Goal: Task Accomplishment & Management: Complete application form

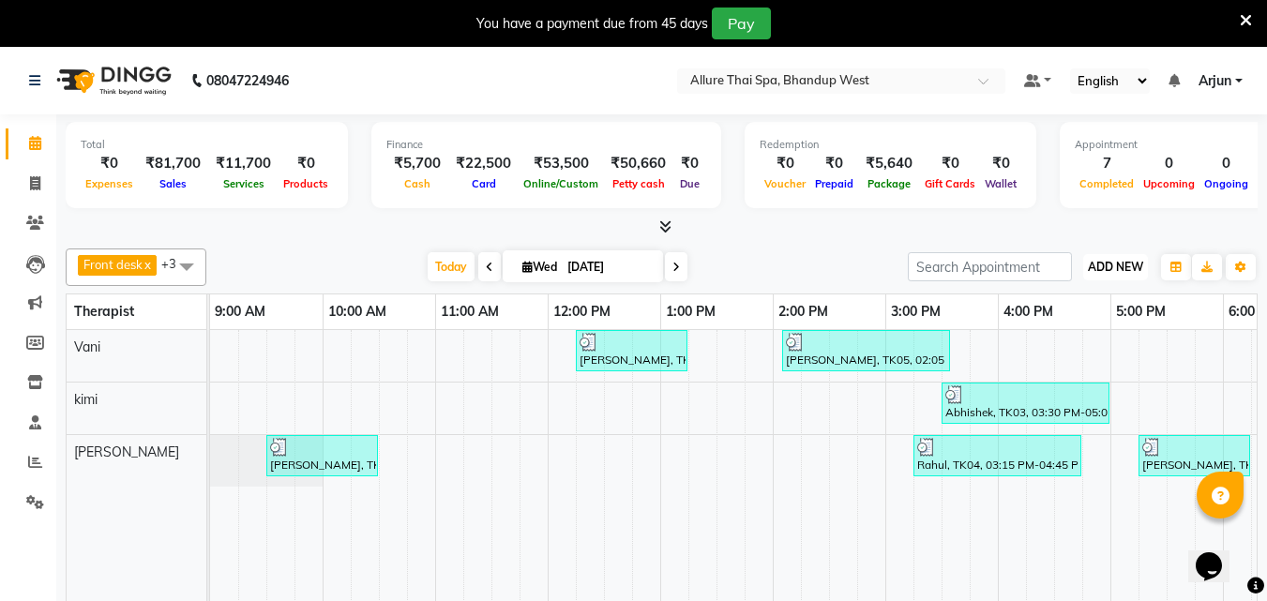
click at [1140, 265] on span "ADD NEW" at bounding box center [1115, 267] width 55 height 14
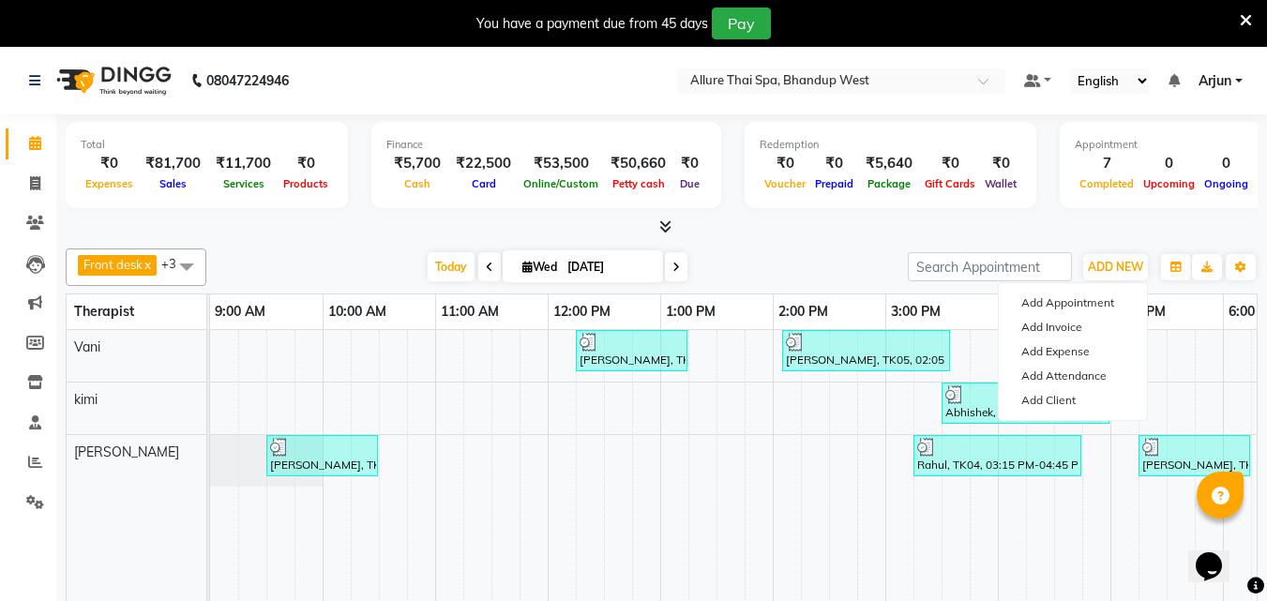
click at [1088, 289] on div "Add Appointment Add Invoice Add Expense Add Attendance Add Client" at bounding box center [1073, 351] width 150 height 139
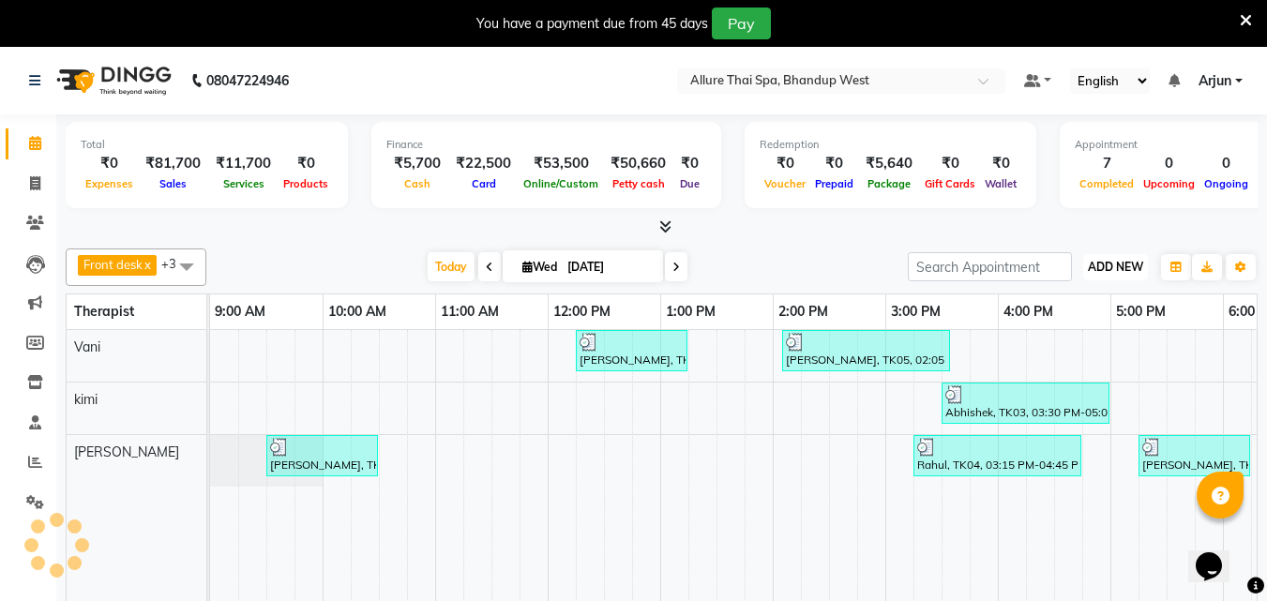
click at [1120, 264] on span "ADD NEW" at bounding box center [1115, 267] width 55 height 14
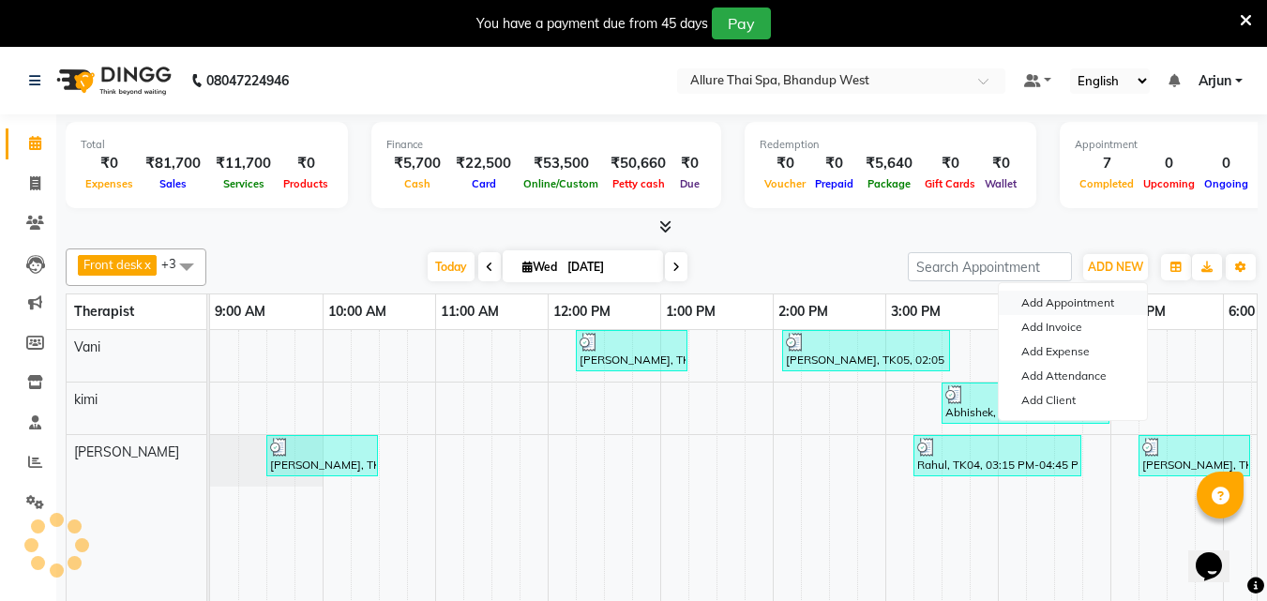
click at [1052, 311] on button "Add Appointment" at bounding box center [1073, 303] width 148 height 24
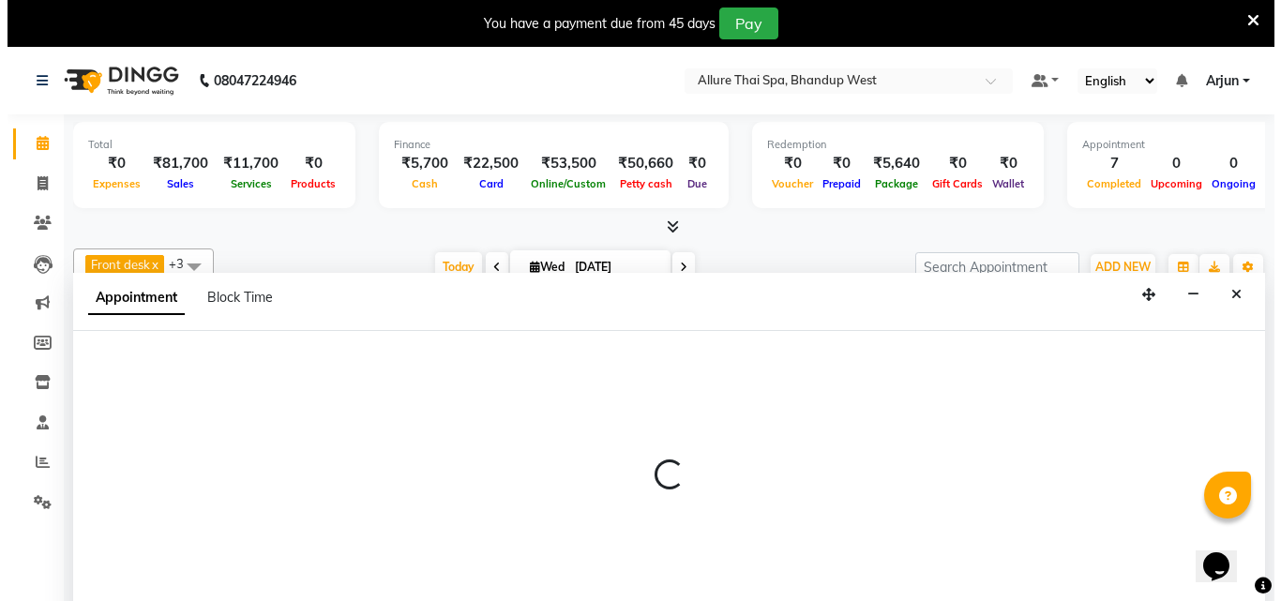
scroll to position [47, 0]
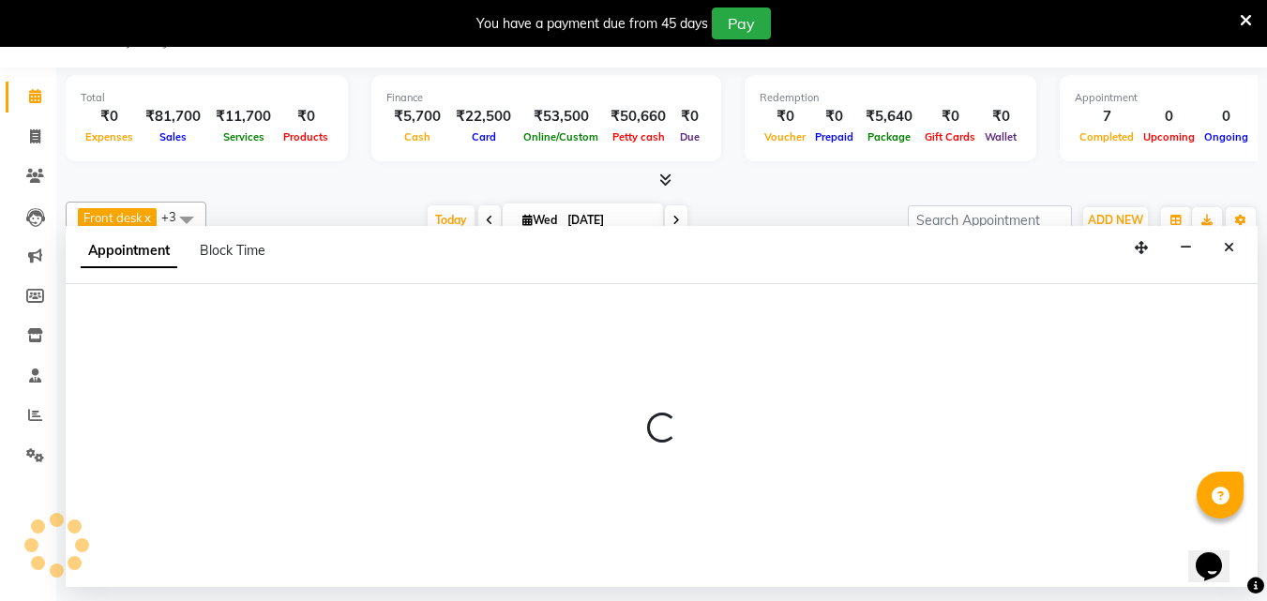
select select "tentative"
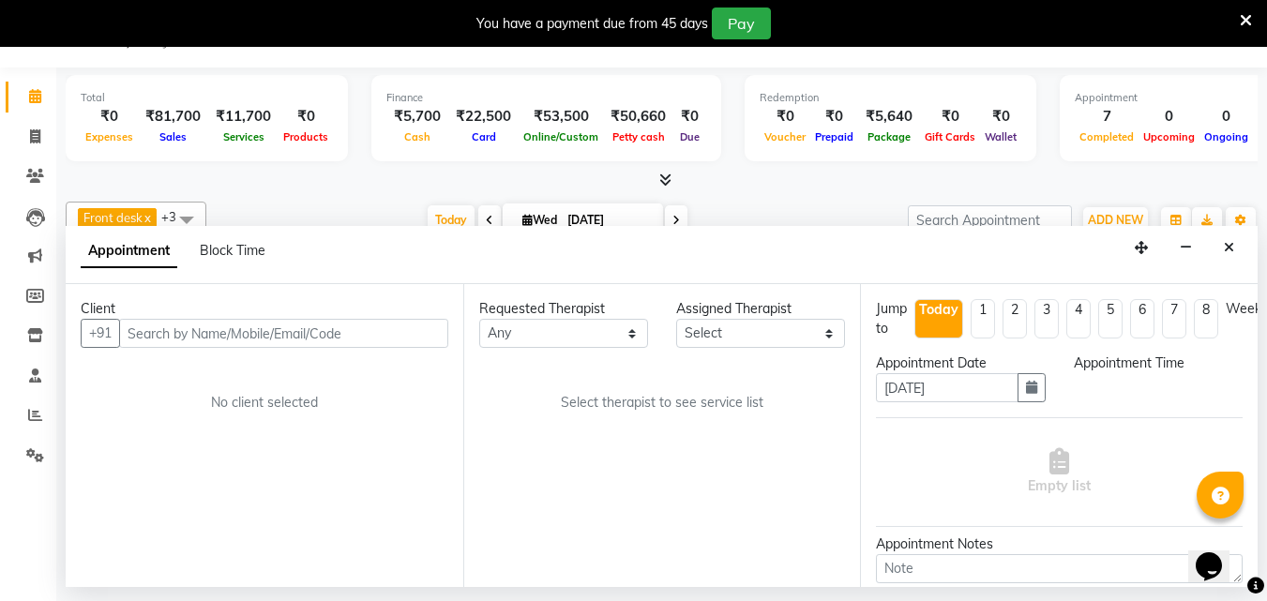
select select "600"
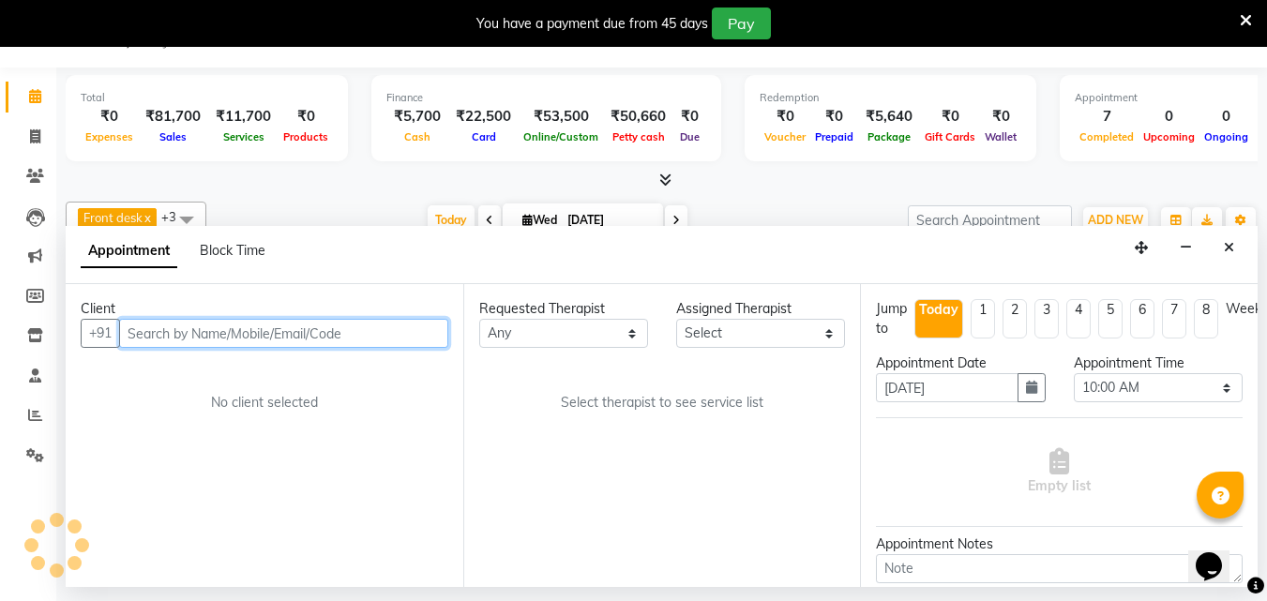
click at [426, 342] on input "text" at bounding box center [283, 333] width 329 height 29
paste input "7448387735"
type input "7448387735"
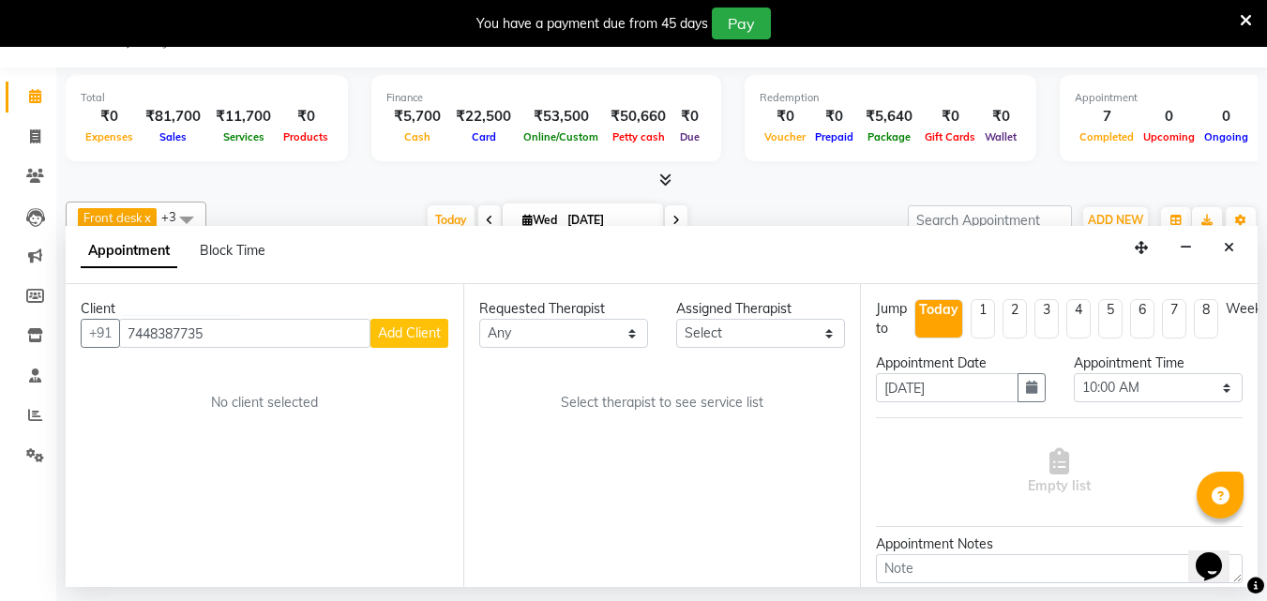
click at [423, 329] on span "Add Client" at bounding box center [409, 333] width 63 height 17
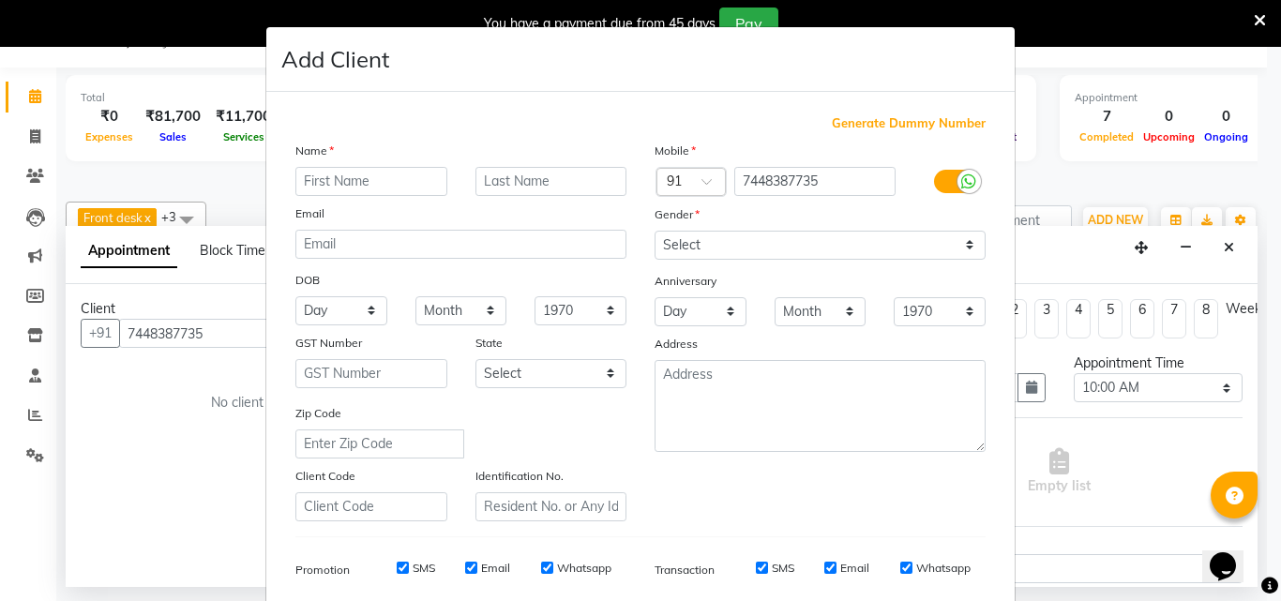
click at [422, 179] on input "text" at bounding box center [371, 181] width 152 height 29
type input "Raju"
click at [787, 249] on select "Select [DEMOGRAPHIC_DATA] [DEMOGRAPHIC_DATA] Other Prefer Not To Say" at bounding box center [820, 245] width 331 height 29
select select "[DEMOGRAPHIC_DATA]"
click at [655, 231] on select "Select [DEMOGRAPHIC_DATA] [DEMOGRAPHIC_DATA] Other Prefer Not To Say" at bounding box center [820, 245] width 331 height 29
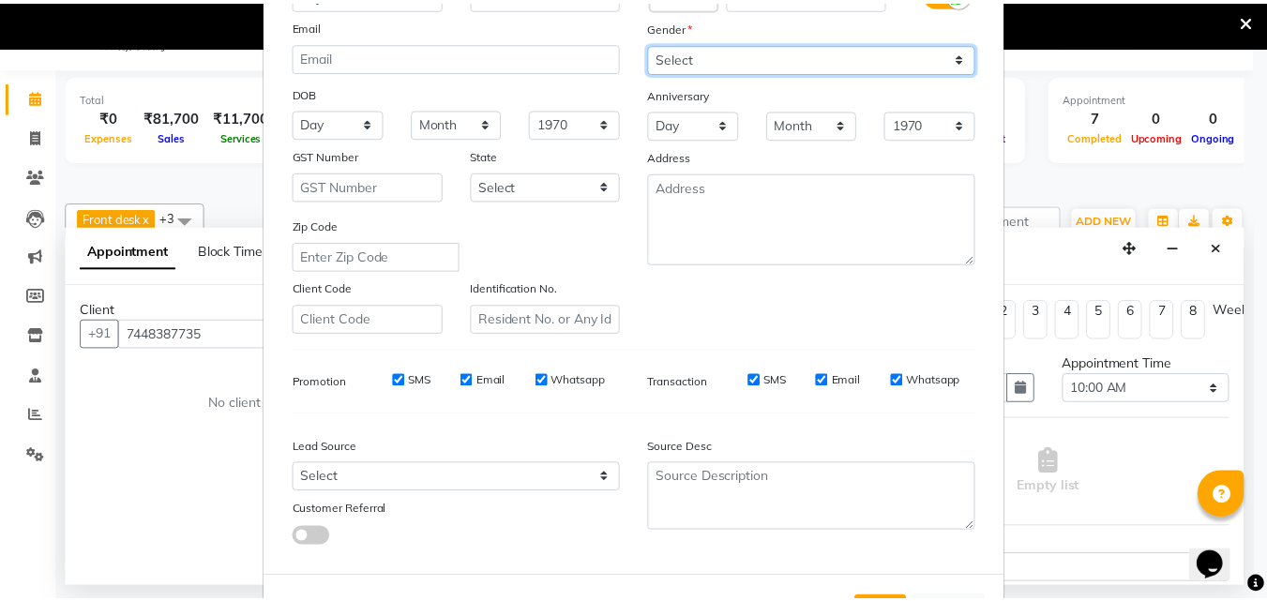
scroll to position [264, 0]
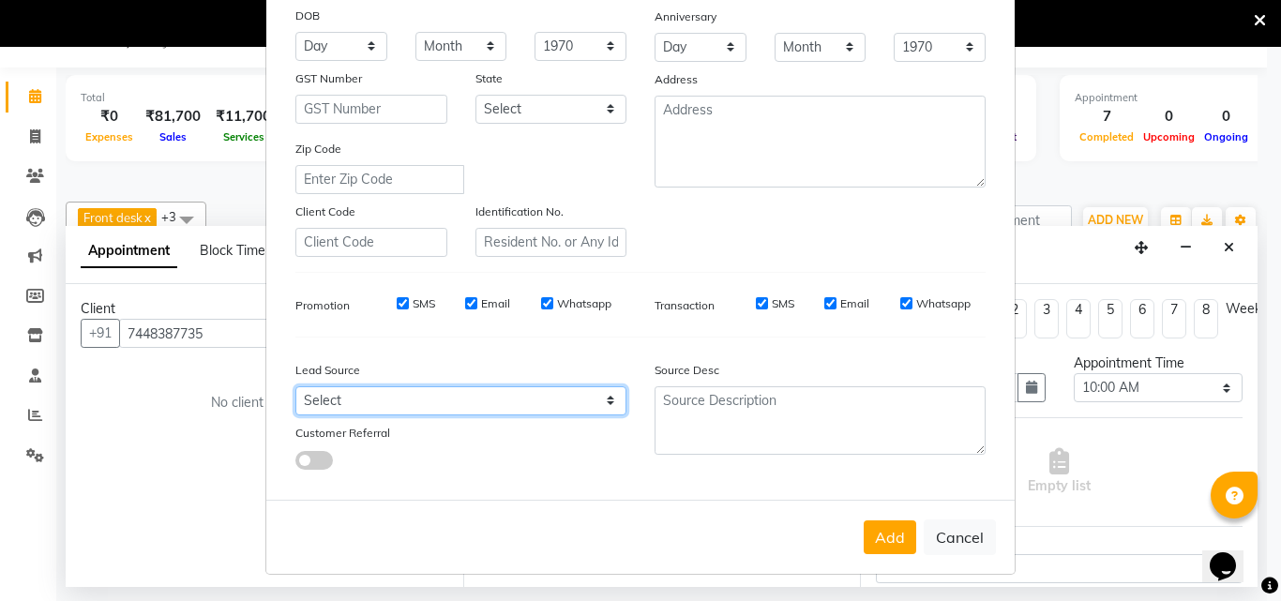
click at [612, 403] on select "Select Walk-in Referral Internet Friend Word of Mouth Advertisement Facebook Ju…" at bounding box center [460, 400] width 331 height 29
select select "55736"
click at [295, 386] on select "Select Walk-in Referral Internet Friend Word of Mouth Advertisement Facebook Ju…" at bounding box center [460, 400] width 331 height 29
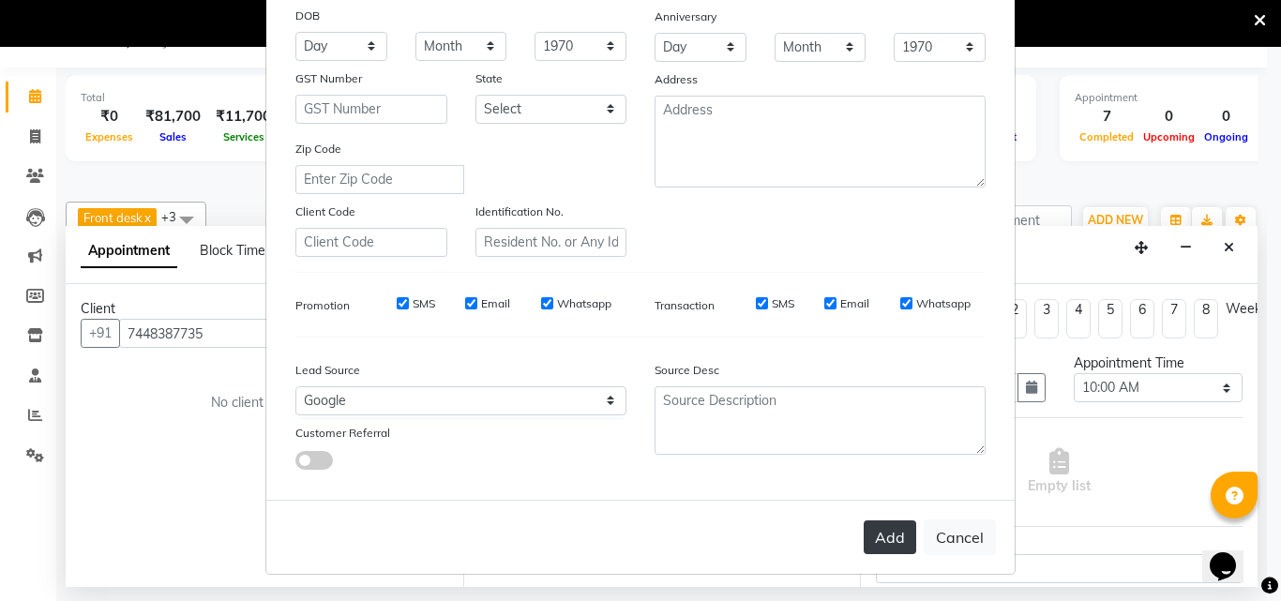
click at [898, 537] on button "Add" at bounding box center [890, 538] width 53 height 34
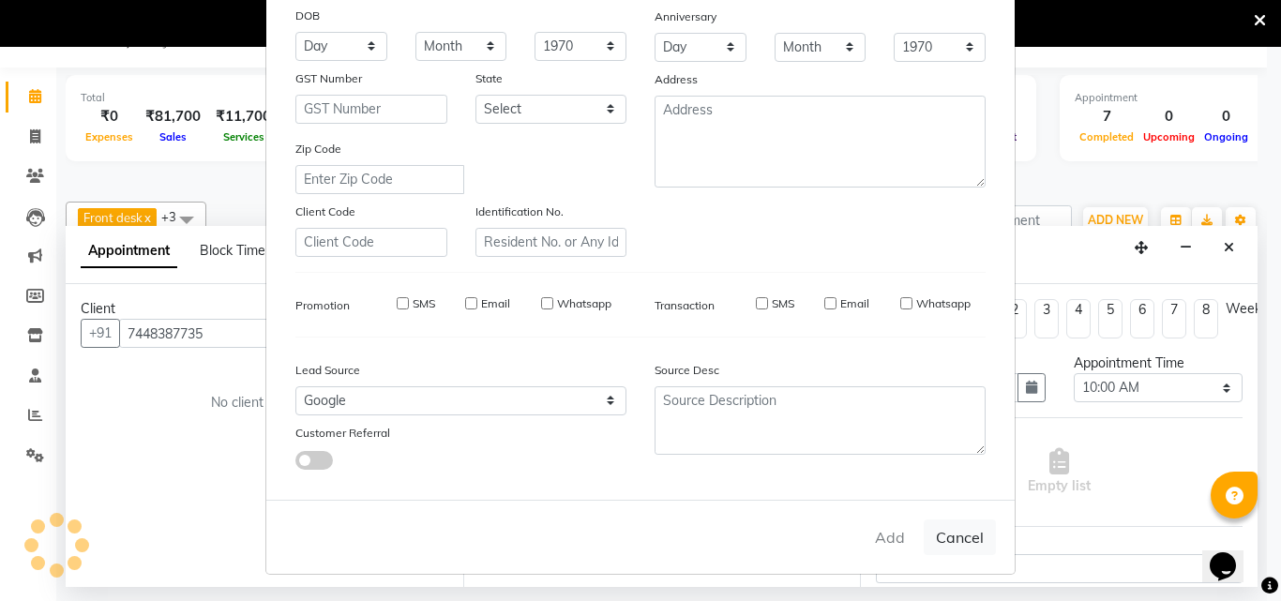
select select
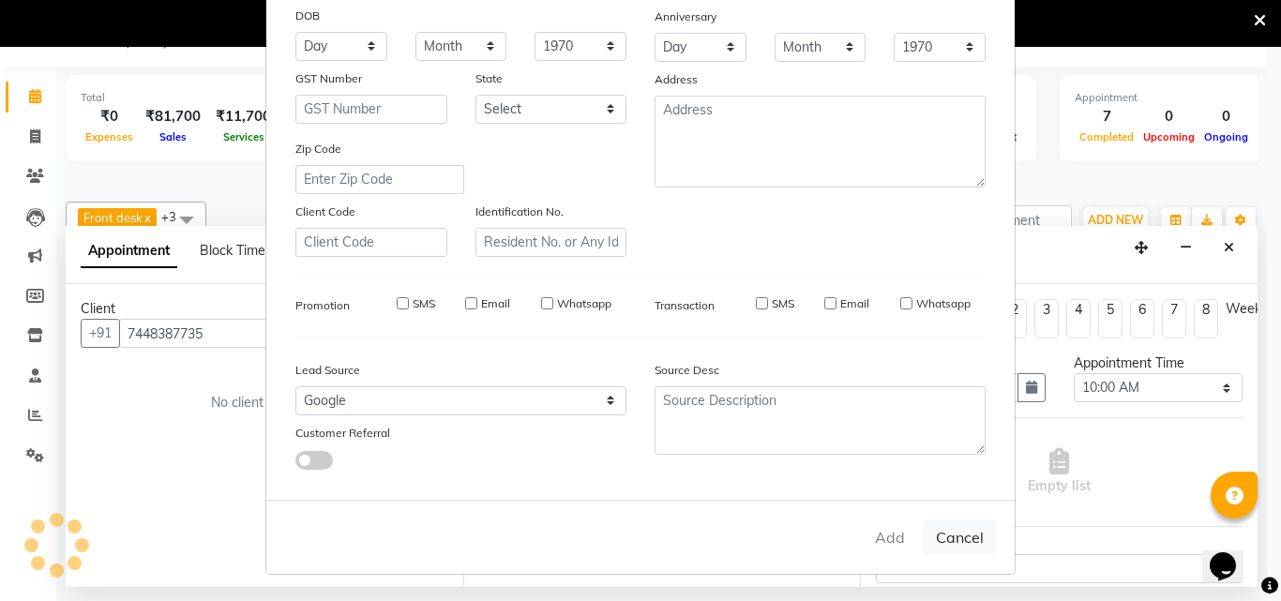
select select
checkbox input "false"
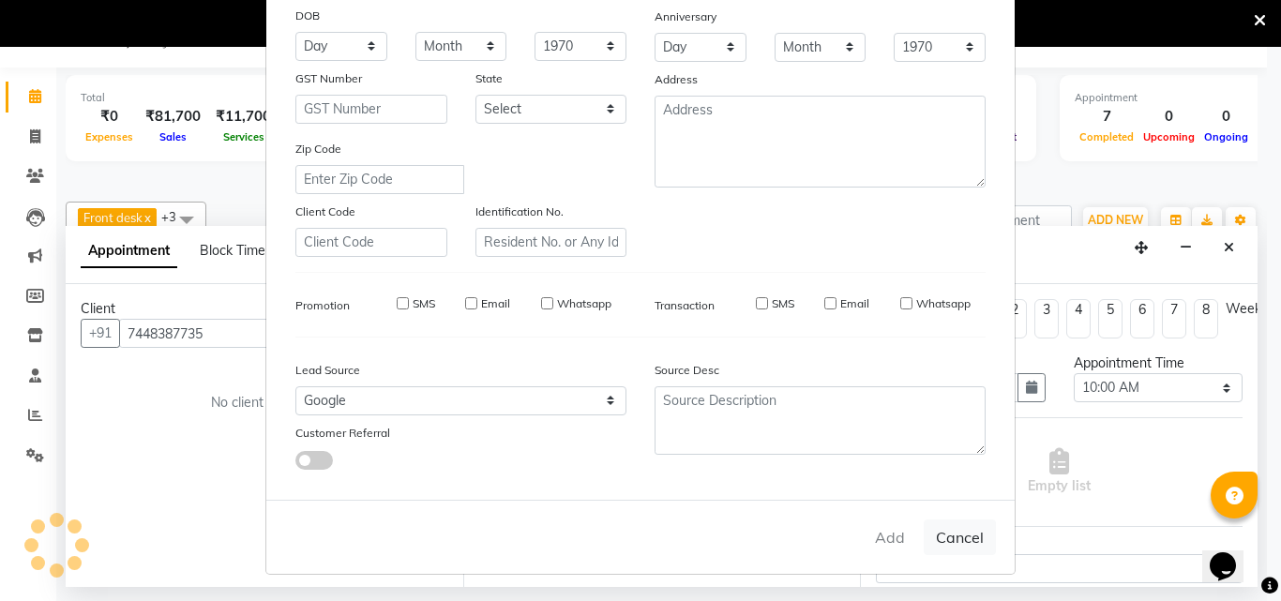
checkbox input "false"
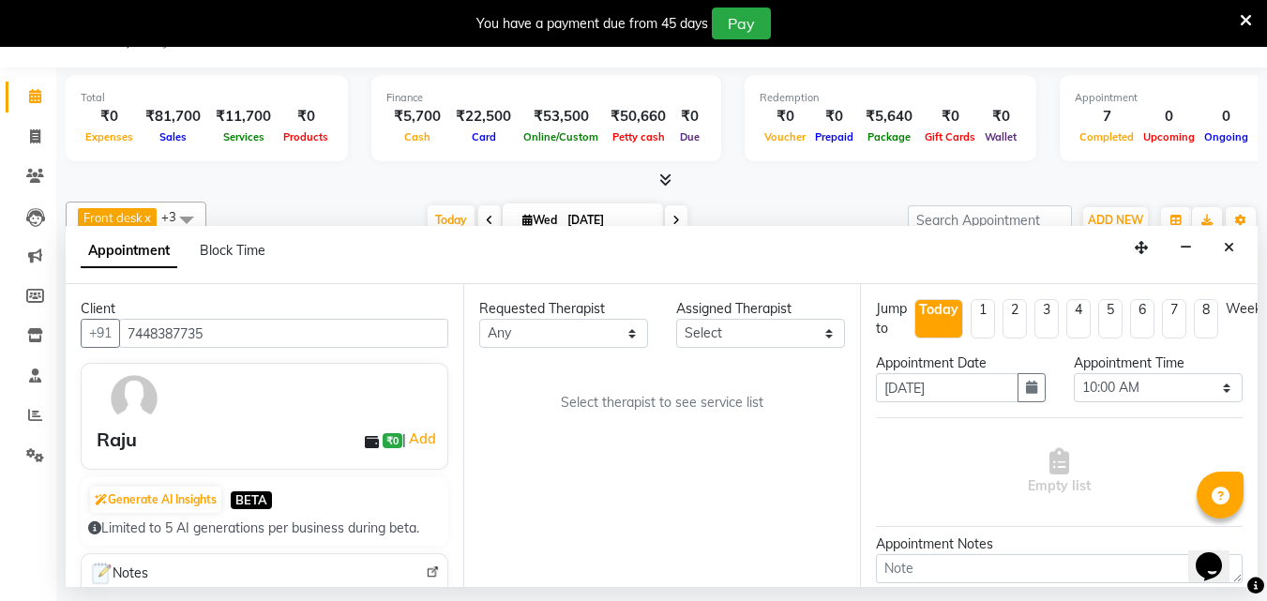
drag, startPoint x: 668, startPoint y: 464, endPoint x: 711, endPoint y: 438, distance: 50.5
click at [672, 464] on div "Requested Therapist Any [PERSON_NAME] [PERSON_NAME] Assigned Therapist Select […" at bounding box center [662, 435] width 398 height 303
click at [817, 335] on select "Select [PERSON_NAME] [PERSON_NAME]" at bounding box center [760, 333] width 169 height 29
select select "86274"
click at [676, 319] on select "Select [PERSON_NAME] [PERSON_NAME]" at bounding box center [760, 333] width 169 height 29
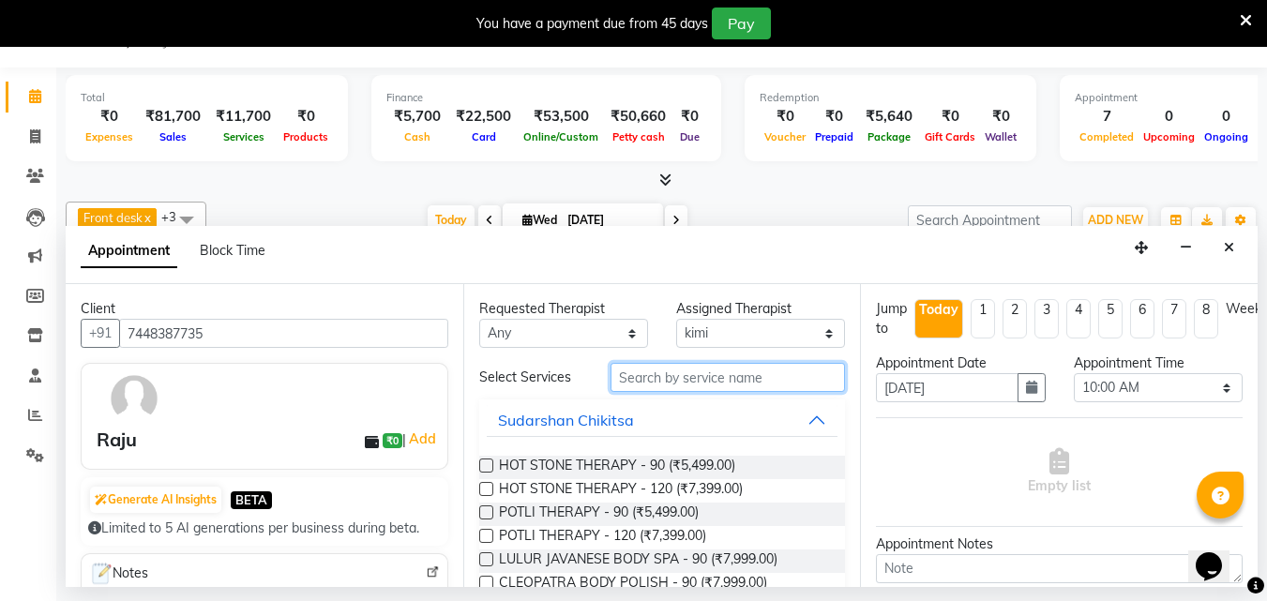
click at [682, 376] on input "text" at bounding box center [728, 377] width 234 height 29
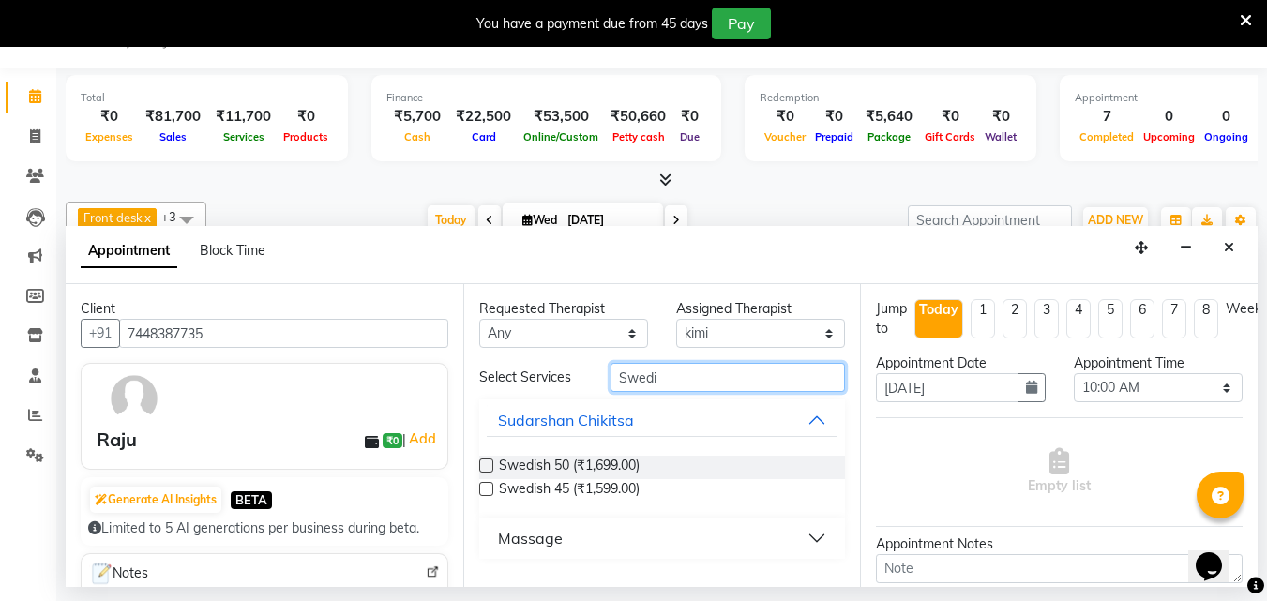
type input "Swedi"
drag, startPoint x: 795, startPoint y: 547, endPoint x: 791, endPoint y: 534, distance: 13.9
click at [795, 543] on button "Massage" at bounding box center [663, 538] width 352 height 34
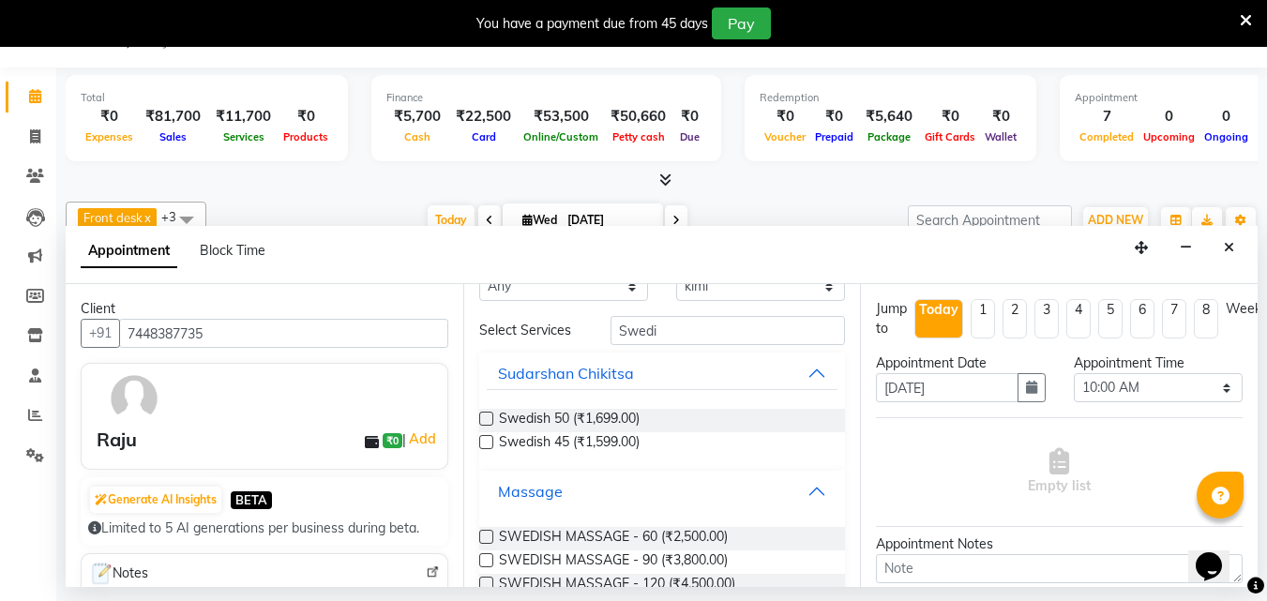
scroll to position [87, 0]
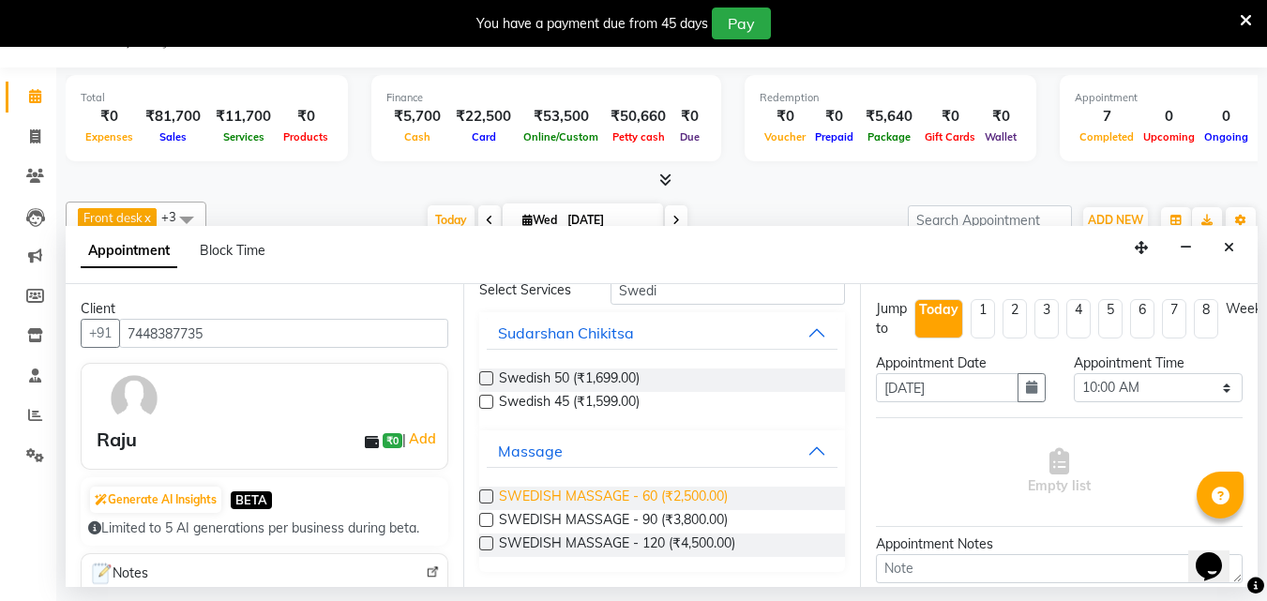
click at [697, 492] on span "SWEDISH MASSAGE - 60 (₹2,500.00)" at bounding box center [613, 498] width 229 height 23
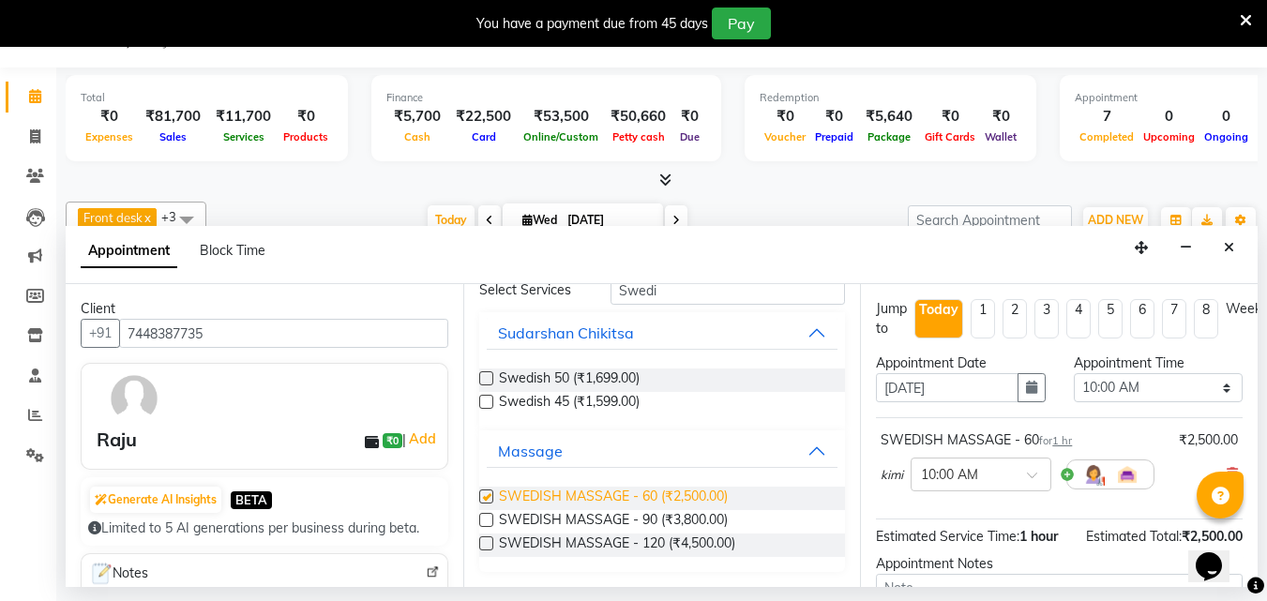
checkbox input "false"
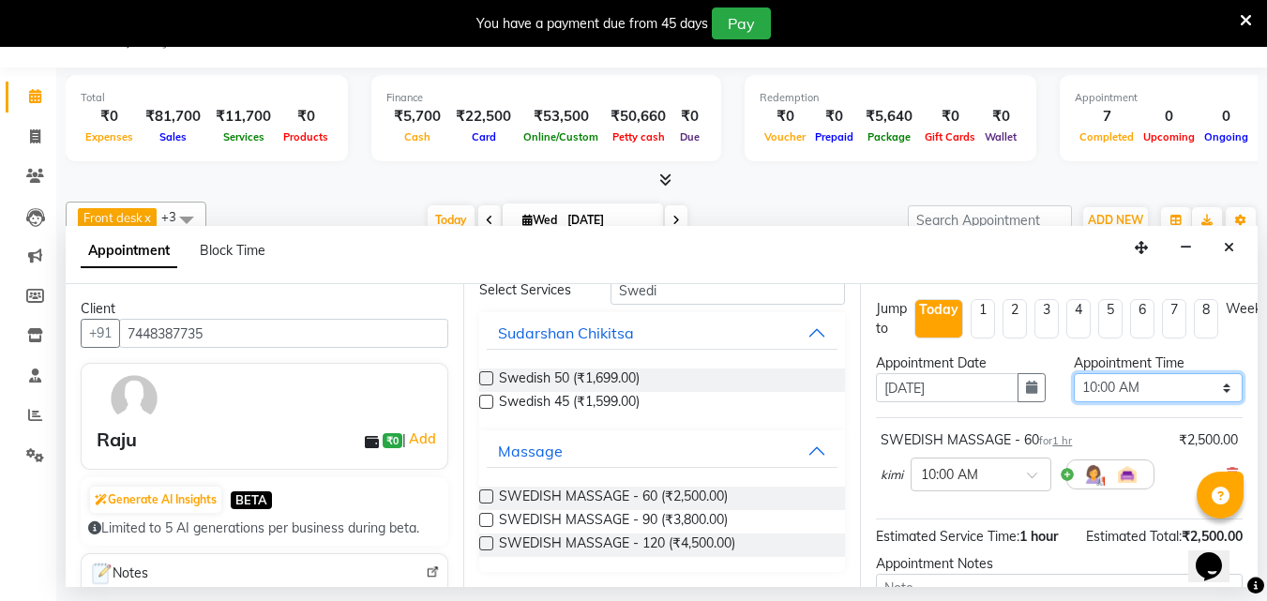
click at [1223, 388] on select "Select 10:00 AM 10:15 AM 10:30 AM 10:45 AM 11:00 AM 11:15 AM 11:30 AM 11:45 AM …" at bounding box center [1158, 387] width 169 height 29
select select "1320"
click at [1074, 373] on select "Select 10:00 AM 10:15 AM 10:30 AM 10:45 AM 11:00 AM 11:15 AM 11:30 AM 11:45 AM …" at bounding box center [1158, 387] width 169 height 29
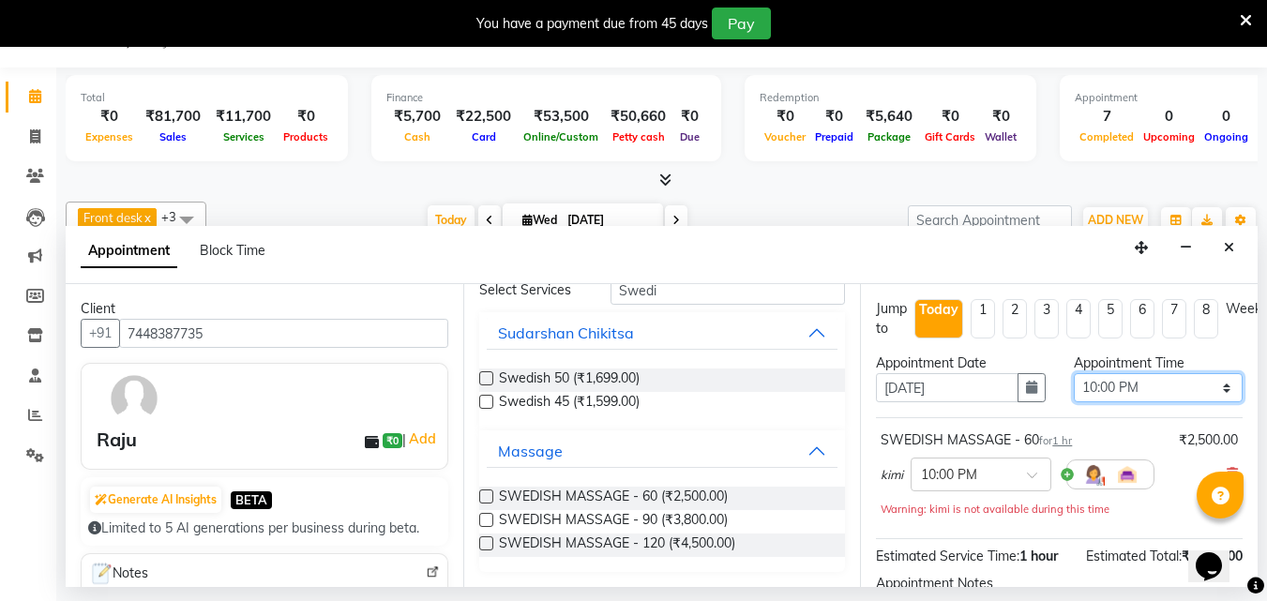
scroll to position [224, 0]
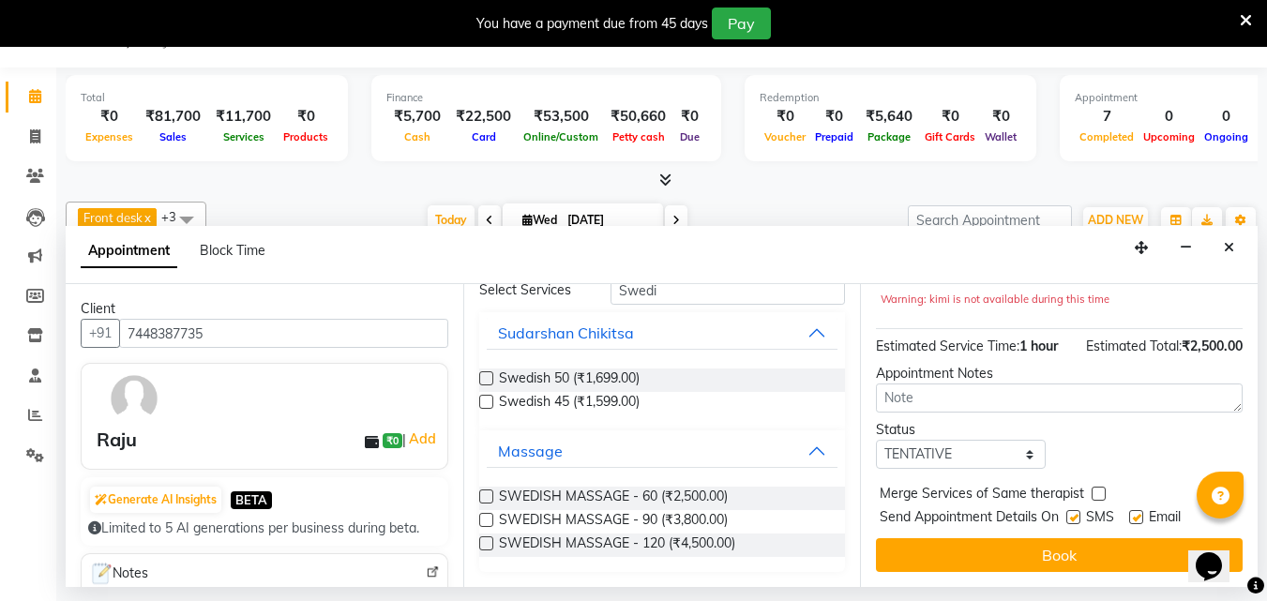
click at [1076, 510] on label at bounding box center [1073, 517] width 14 height 14
click at [1076, 513] on input "checkbox" at bounding box center [1072, 519] width 12 height 12
checkbox input "false"
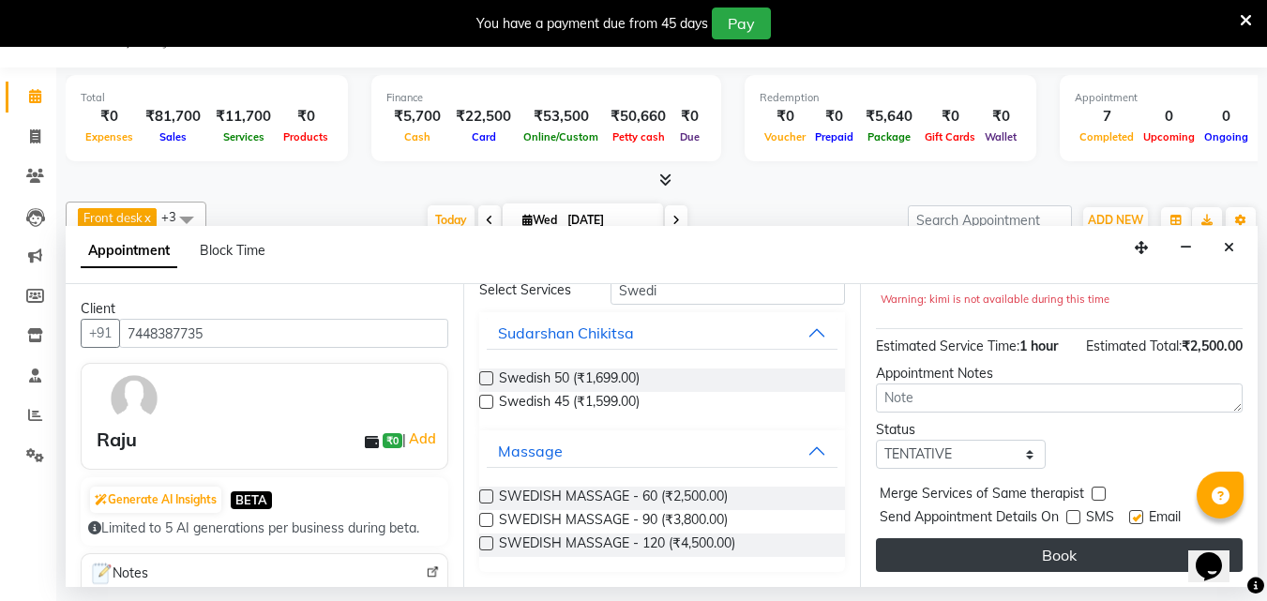
click at [1060, 538] on button "Book" at bounding box center [1059, 555] width 367 height 34
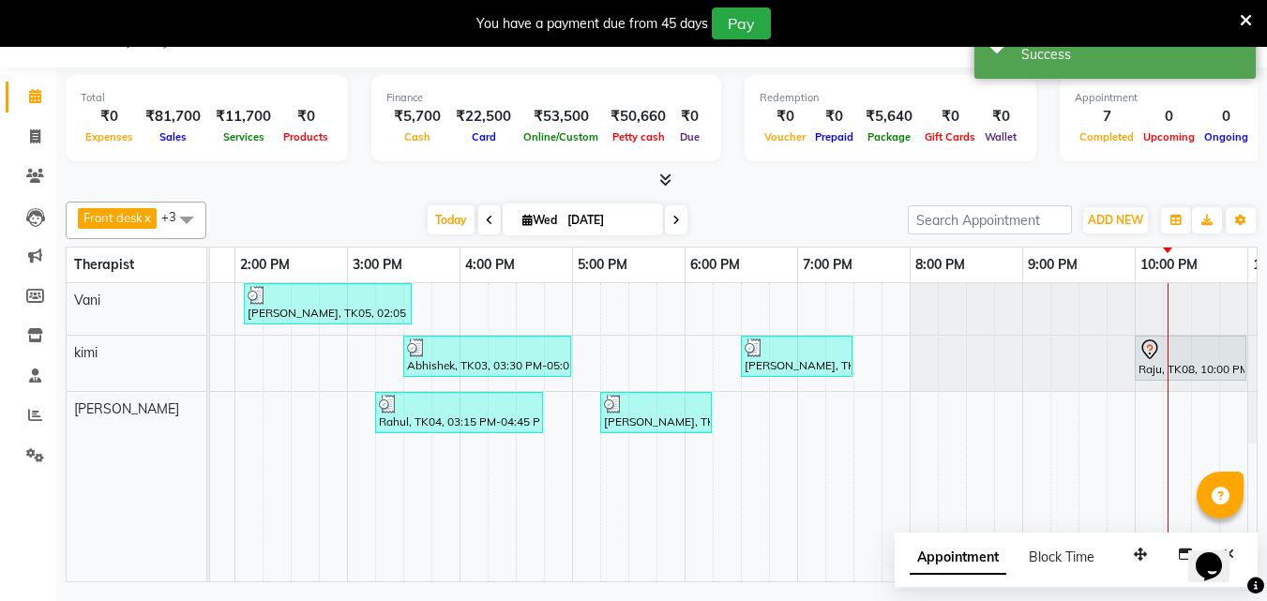
scroll to position [0, 0]
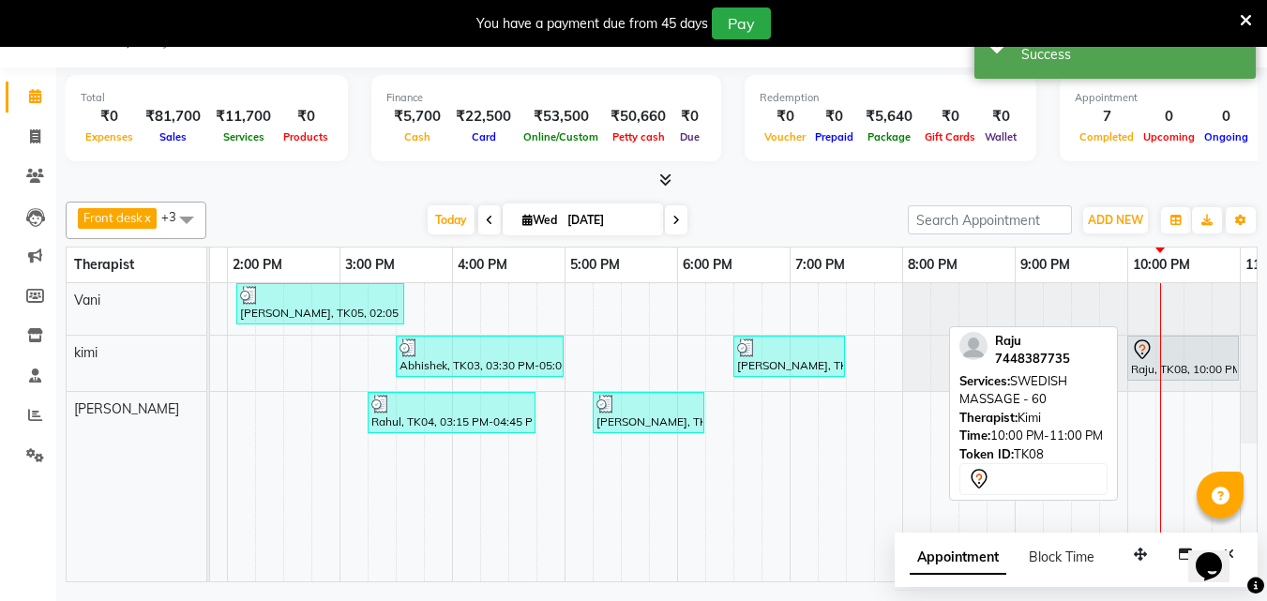
click at [1172, 346] on div at bounding box center [1183, 350] width 104 height 23
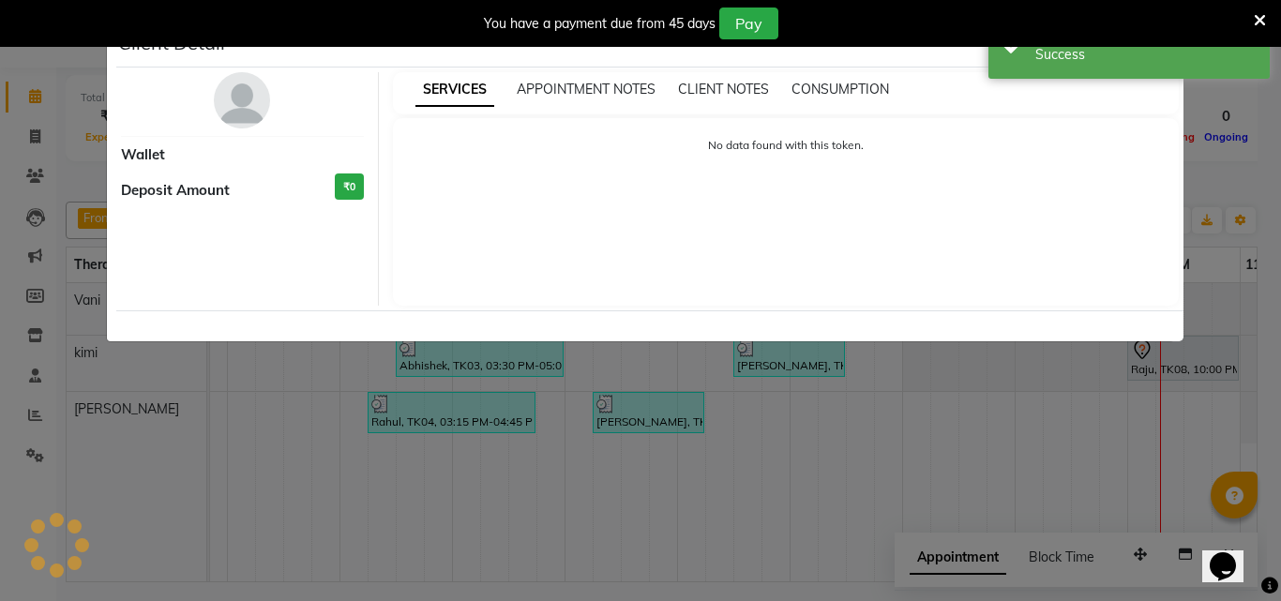
select select "7"
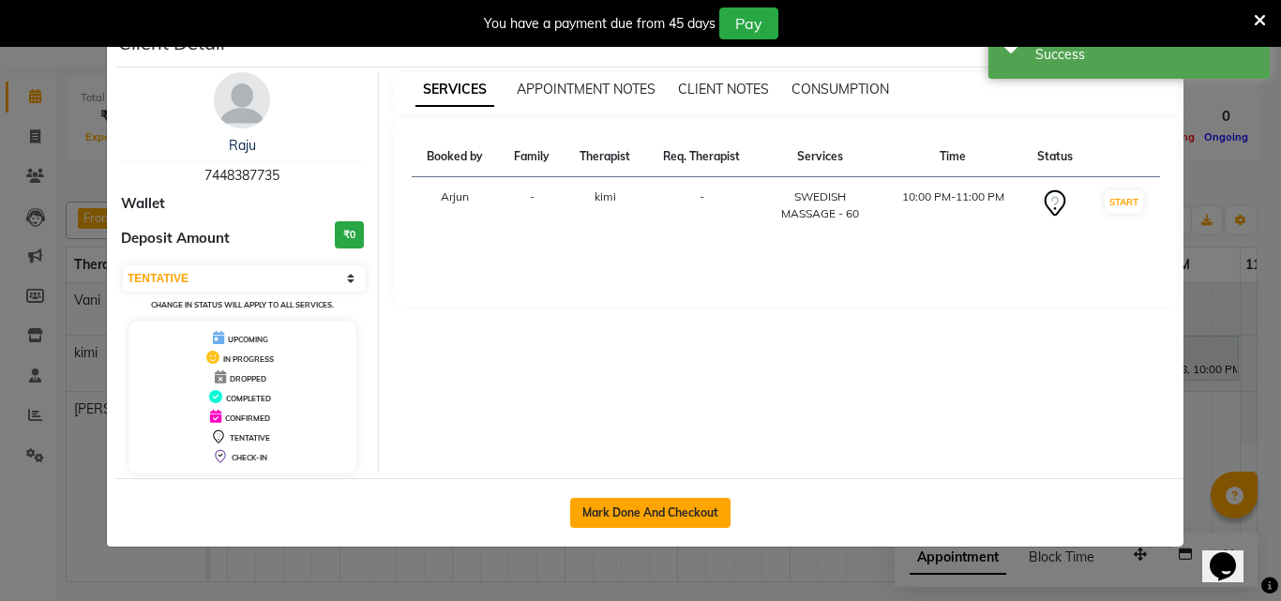
click at [703, 514] on button "Mark Done And Checkout" at bounding box center [650, 513] width 160 height 30
select select "service"
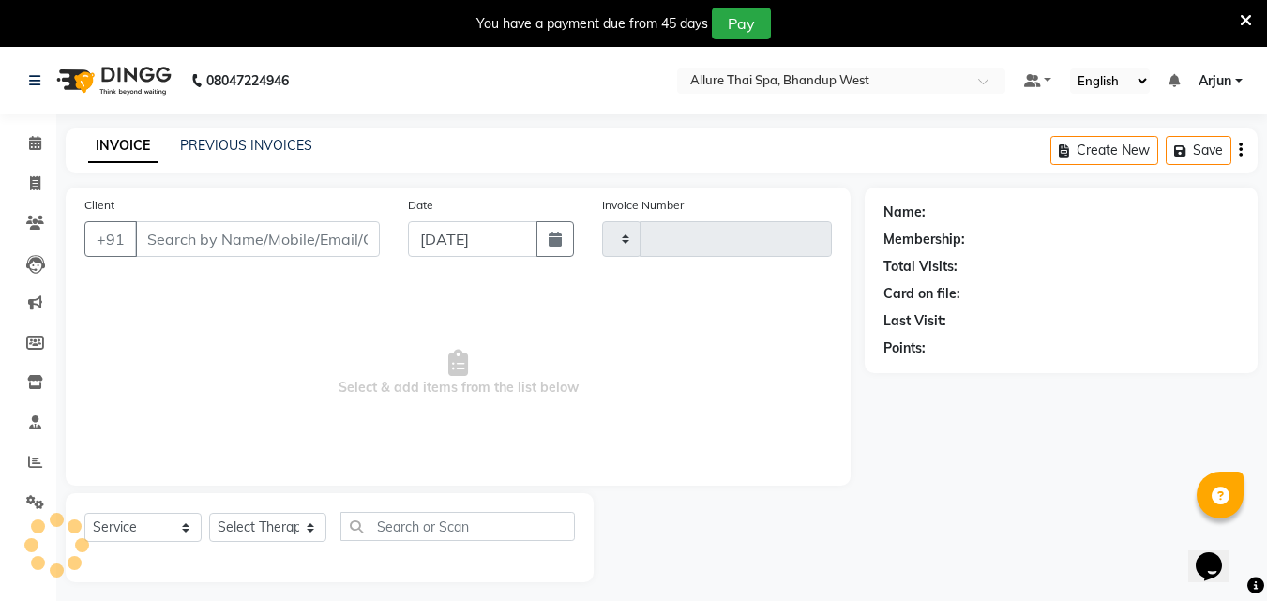
type input "0298"
select select "8527"
select select "package"
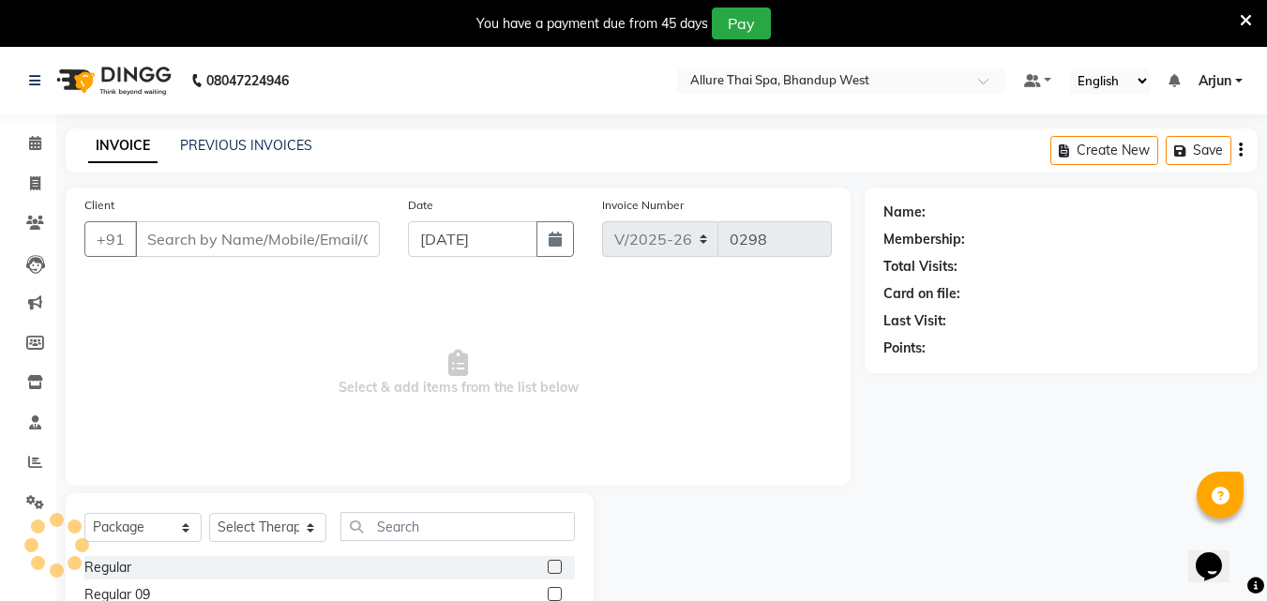
type input "7448387735"
select select "86274"
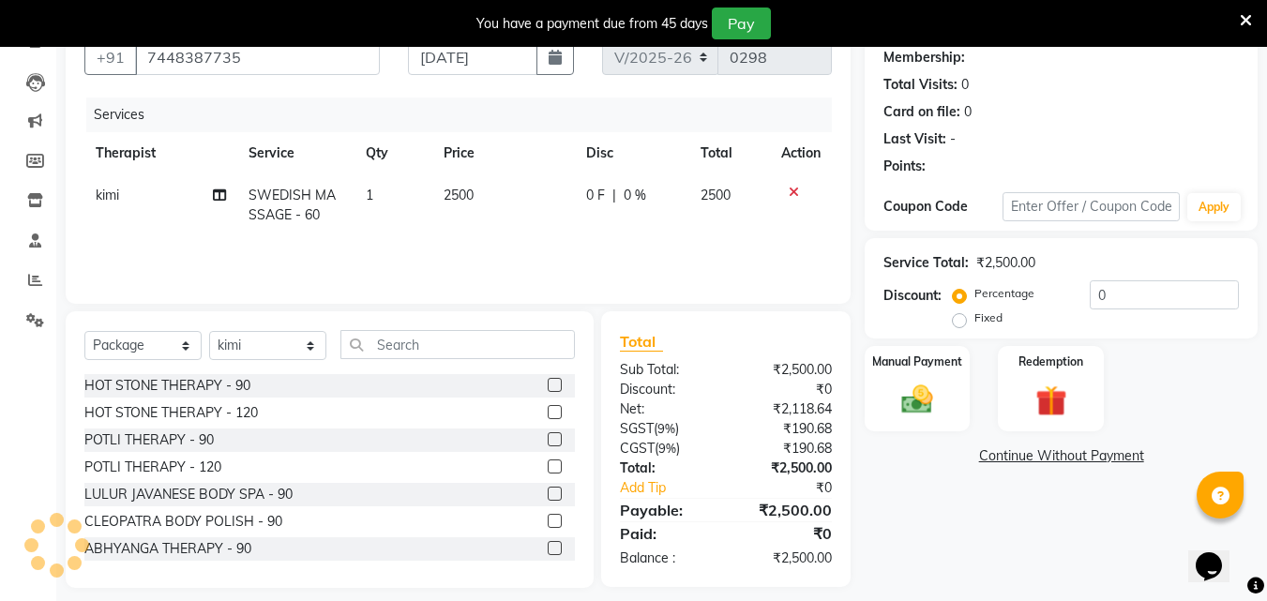
scroll to position [197, 0]
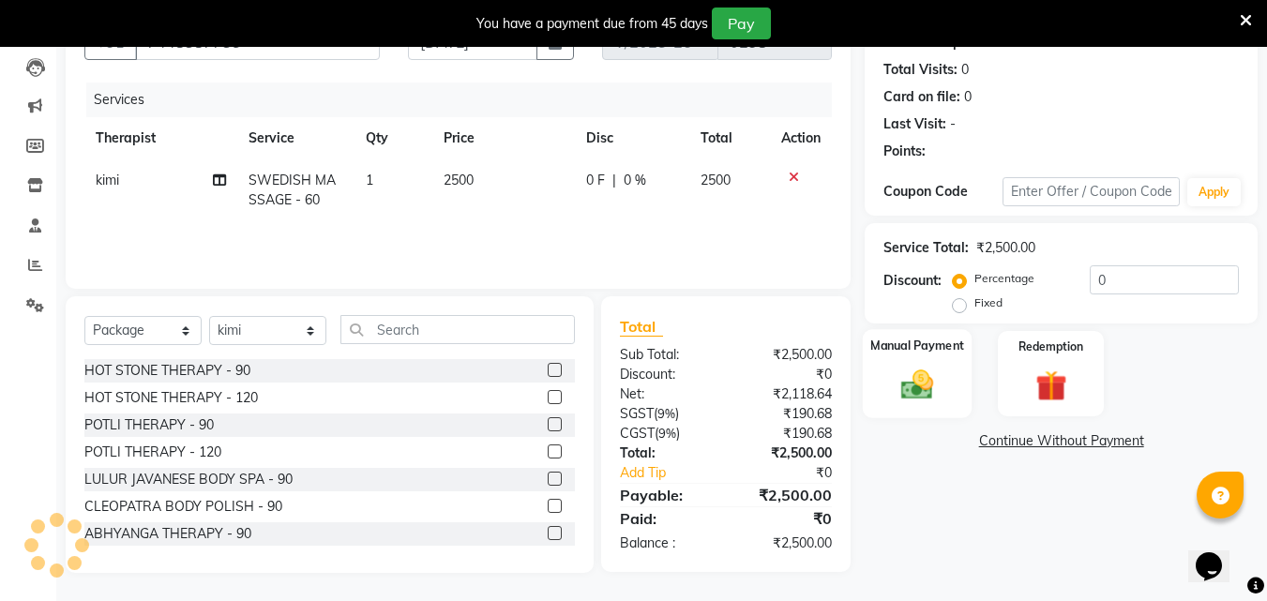
click at [930, 399] on img at bounding box center [917, 385] width 53 height 38
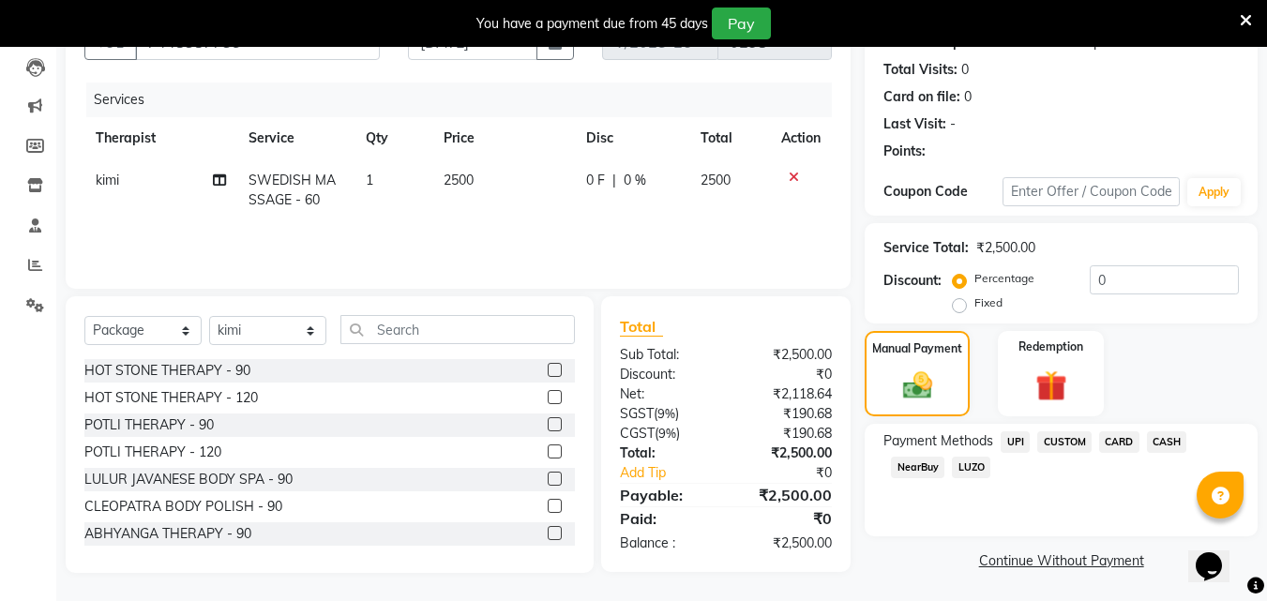
click at [1007, 444] on span "UPI" at bounding box center [1015, 442] width 29 height 22
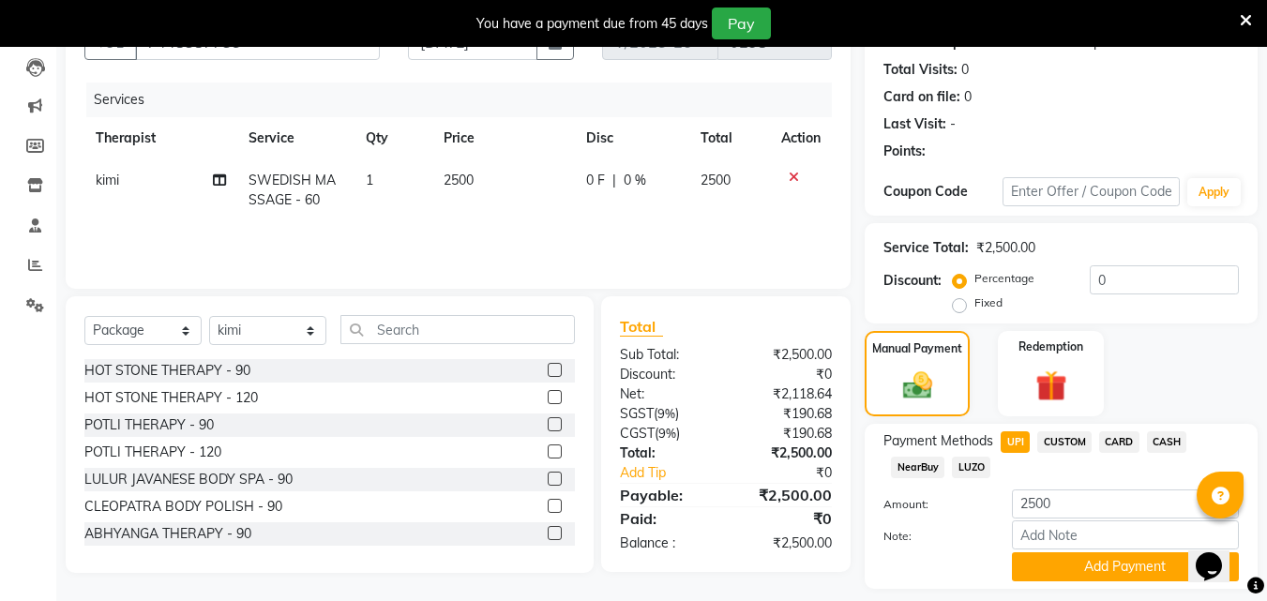
scroll to position [251, 0]
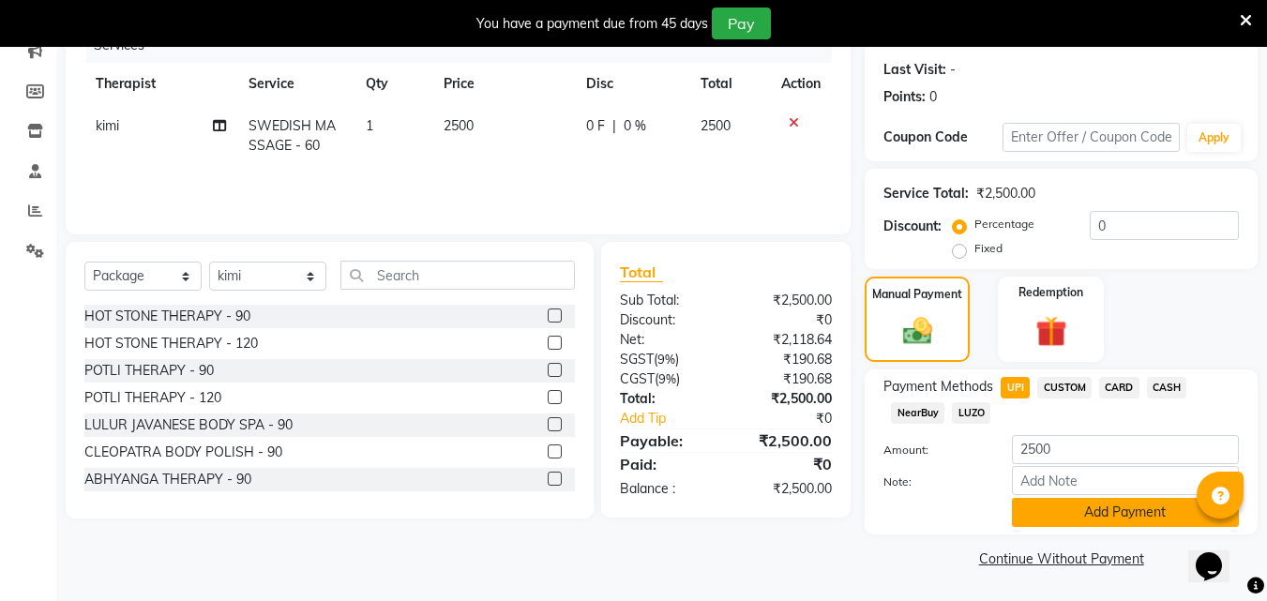
click at [1088, 511] on button "Add Payment" at bounding box center [1125, 512] width 227 height 29
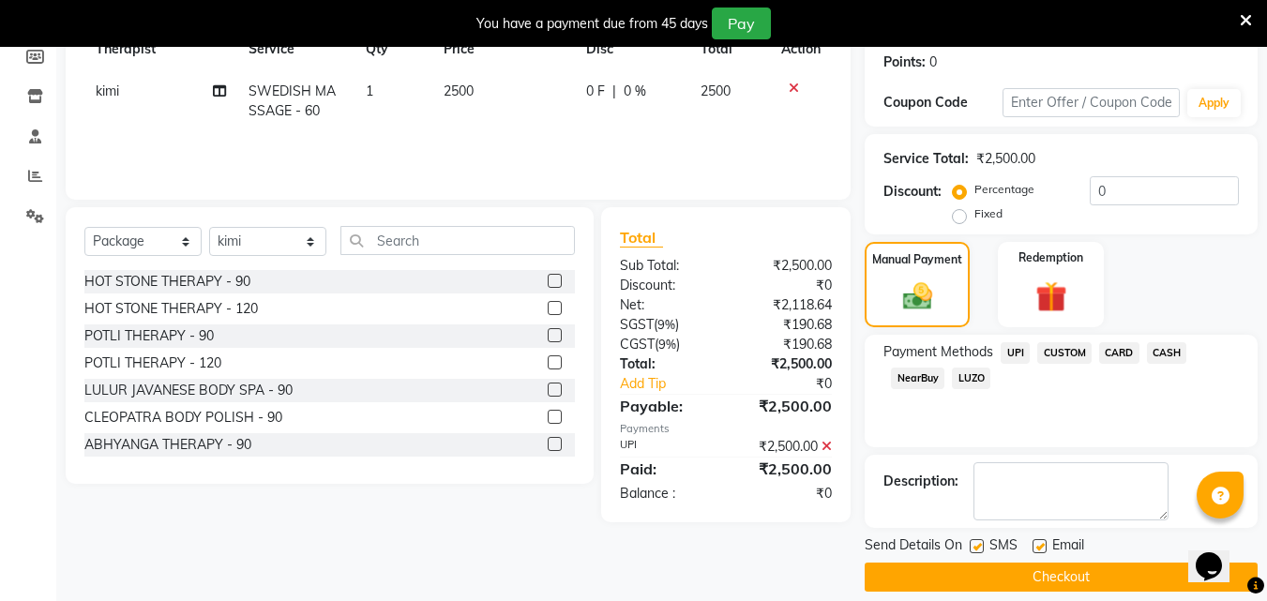
scroll to position [305, 0]
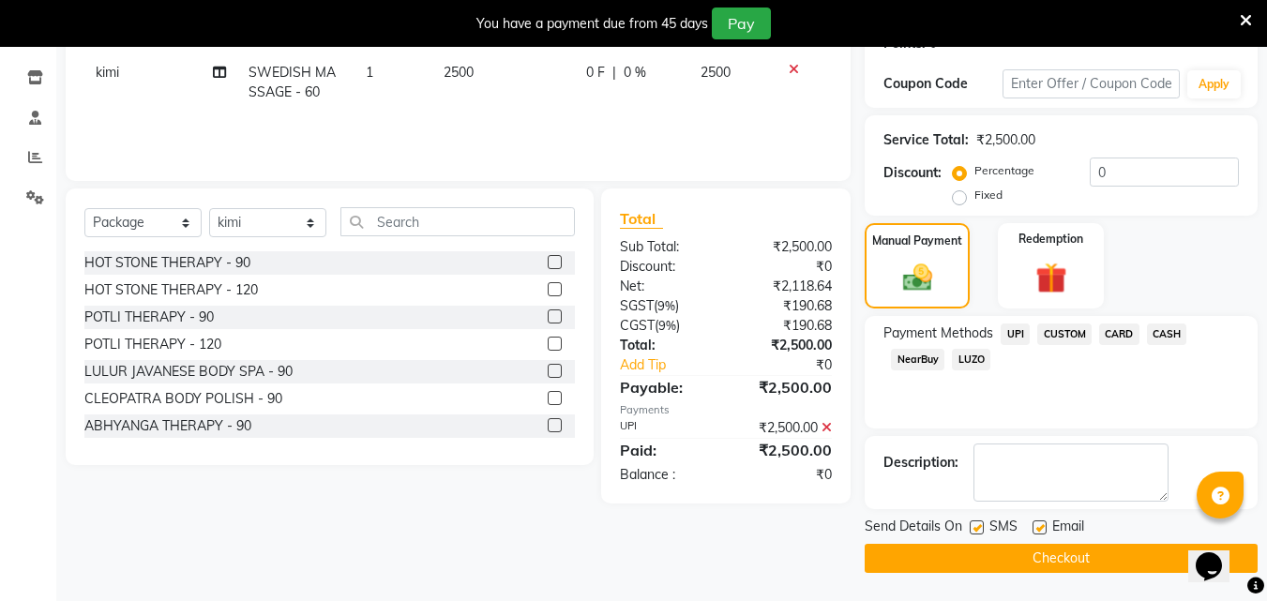
click at [981, 531] on label at bounding box center [977, 528] width 14 height 14
click at [981, 531] on input "checkbox" at bounding box center [976, 528] width 12 height 12
checkbox input "false"
click at [988, 550] on button "Checkout" at bounding box center [1061, 558] width 393 height 29
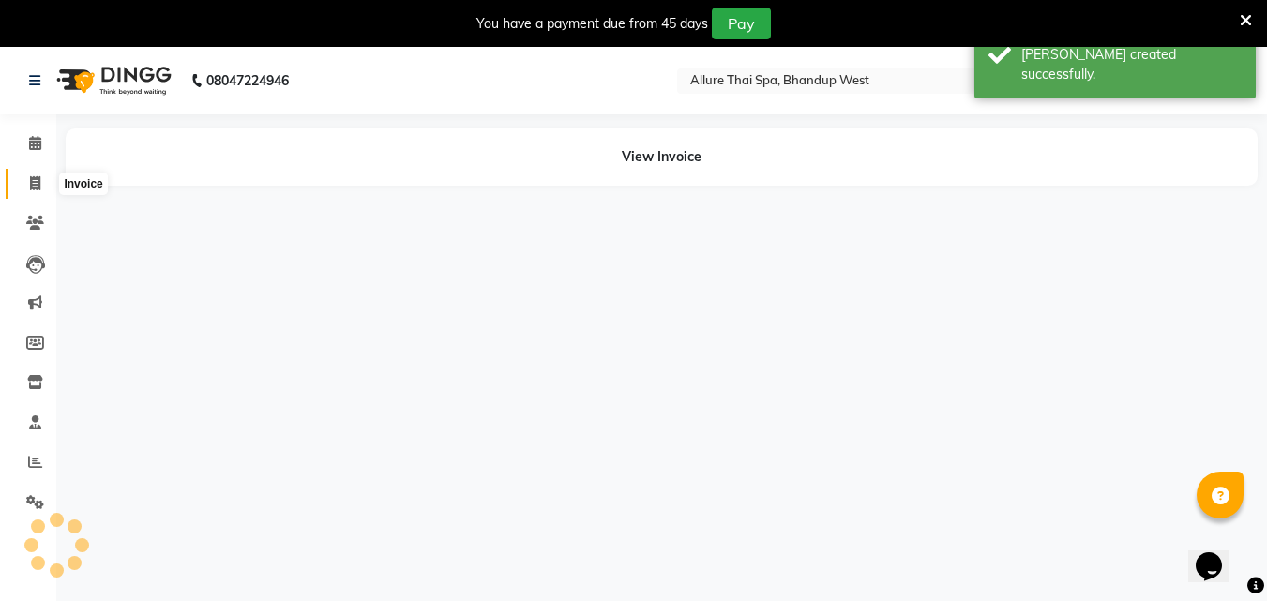
click at [36, 187] on icon at bounding box center [35, 183] width 10 height 14
select select "service"
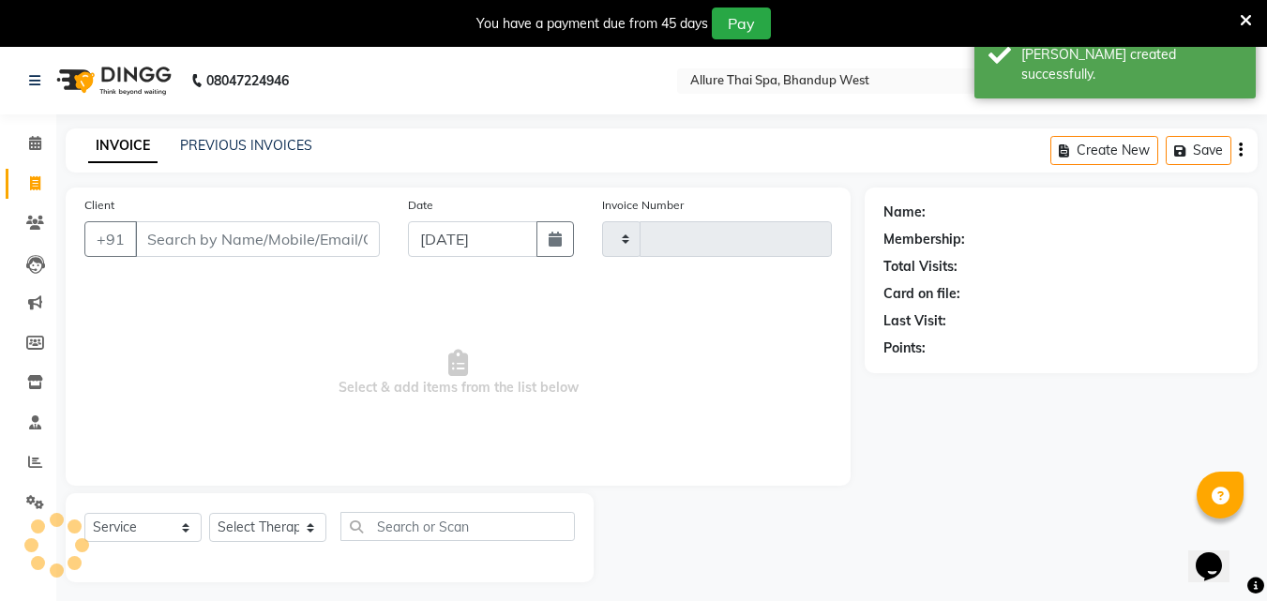
scroll to position [47, 0]
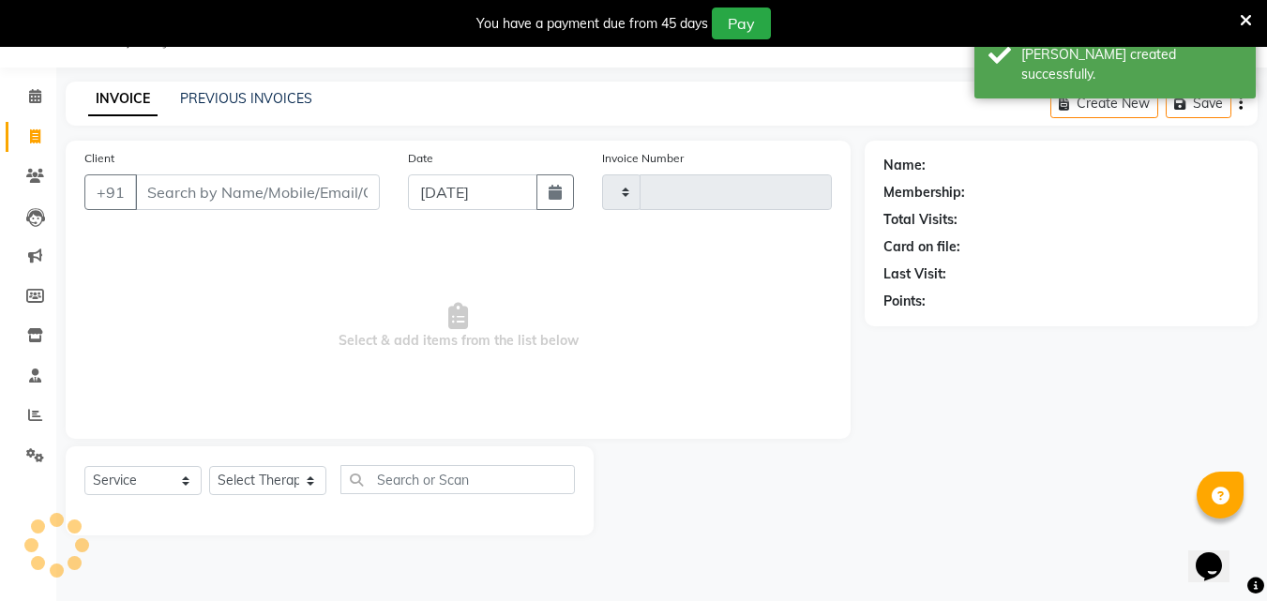
type input "0299"
select select "8527"
click at [212, 111] on div "INVOICE PREVIOUS INVOICES Create New Save" at bounding box center [662, 104] width 1192 height 44
select select "package"
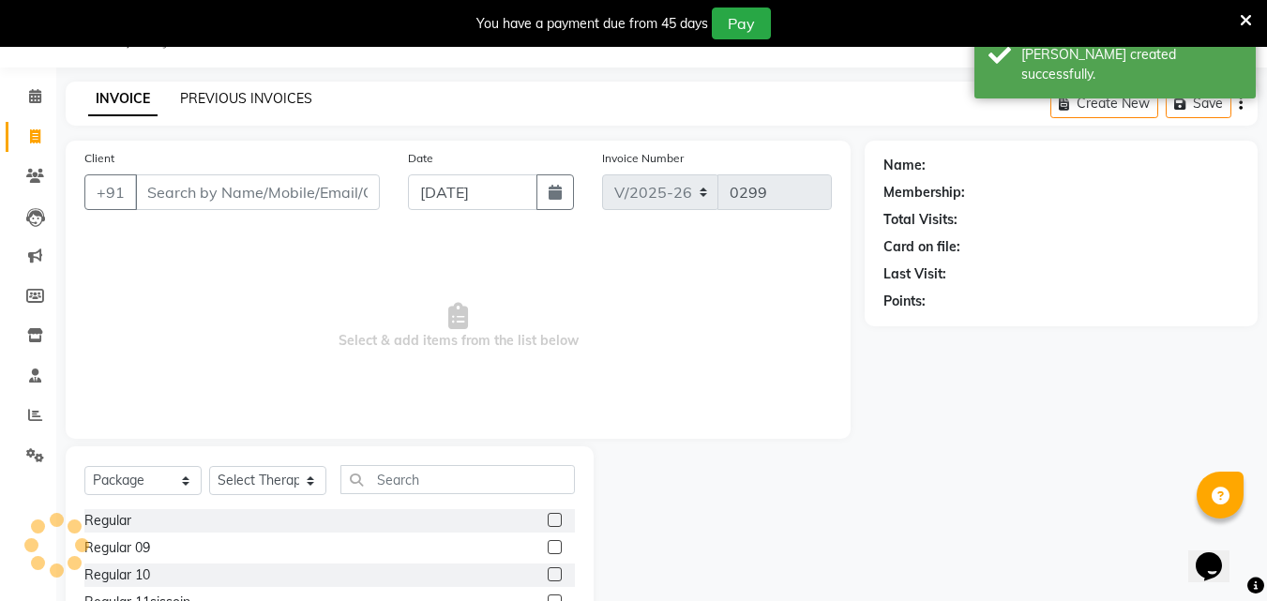
click at [215, 96] on link "PREVIOUS INVOICES" at bounding box center [246, 98] width 132 height 17
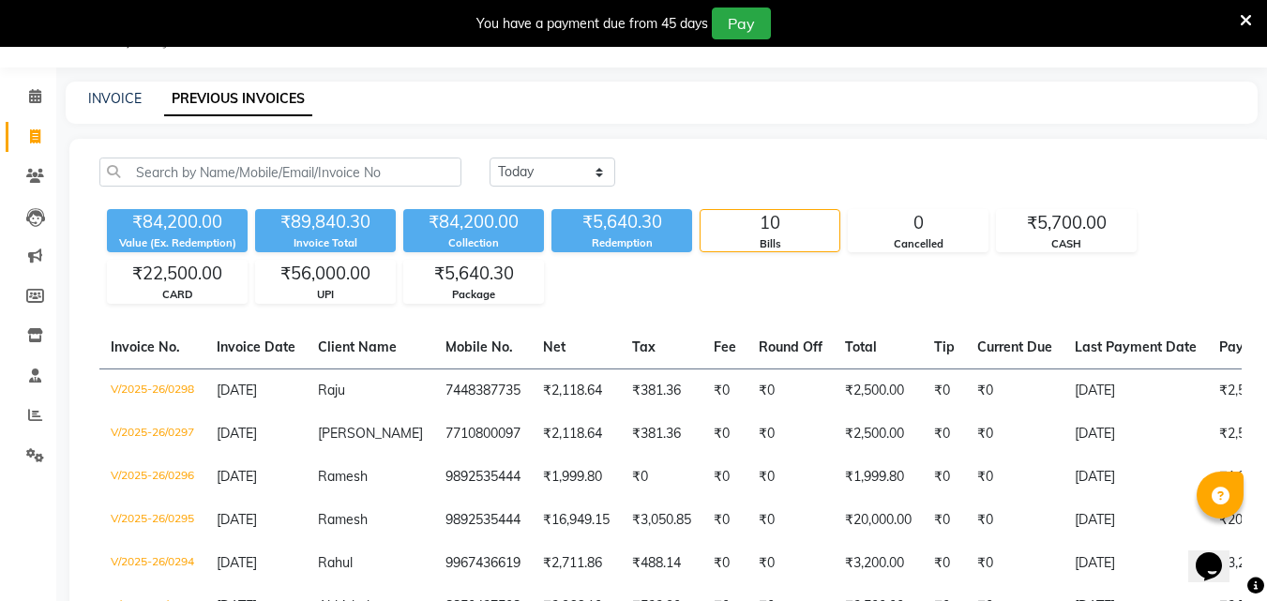
click at [611, 303] on div "₹84,200.00 Value (Ex. Redemption) ₹89,840.30 Invoice Total ₹84,200.00 Collectio…" at bounding box center [670, 253] width 1142 height 102
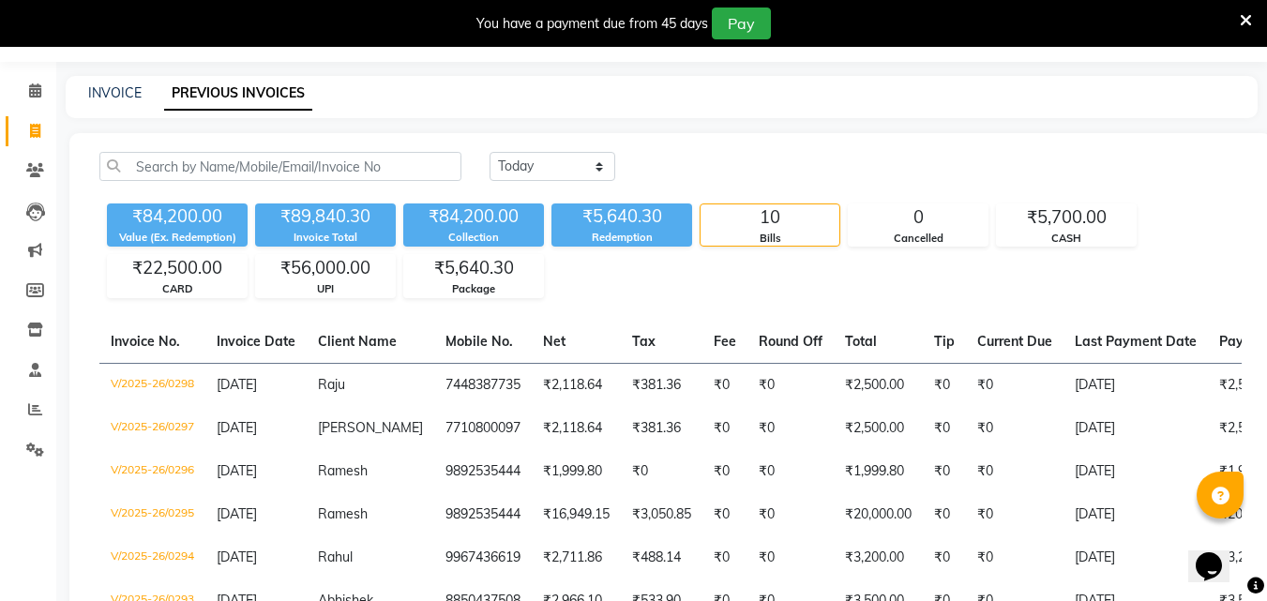
scroll to position [47, 0]
